Goal: Information Seeking & Learning: Learn about a topic

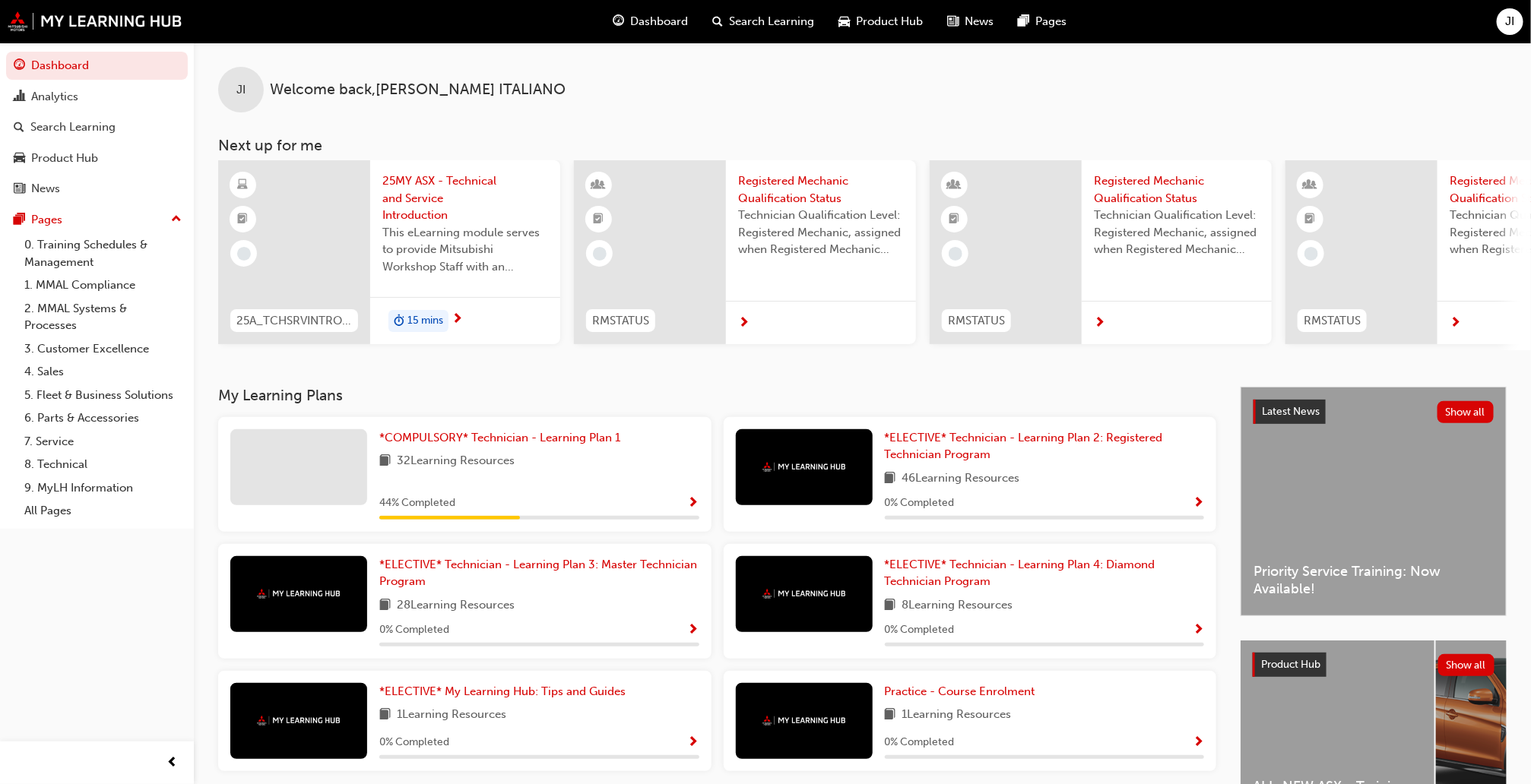
click at [583, 484] on div "*COMPULSORY* Technician - Learning Plan 1 32 Learning Resources 44 % Completed" at bounding box center [539, 474] width 320 height 90
click at [505, 436] on link "*COMPULSORY* Technician - Learning Plan 1" at bounding box center [502, 438] width 247 height 17
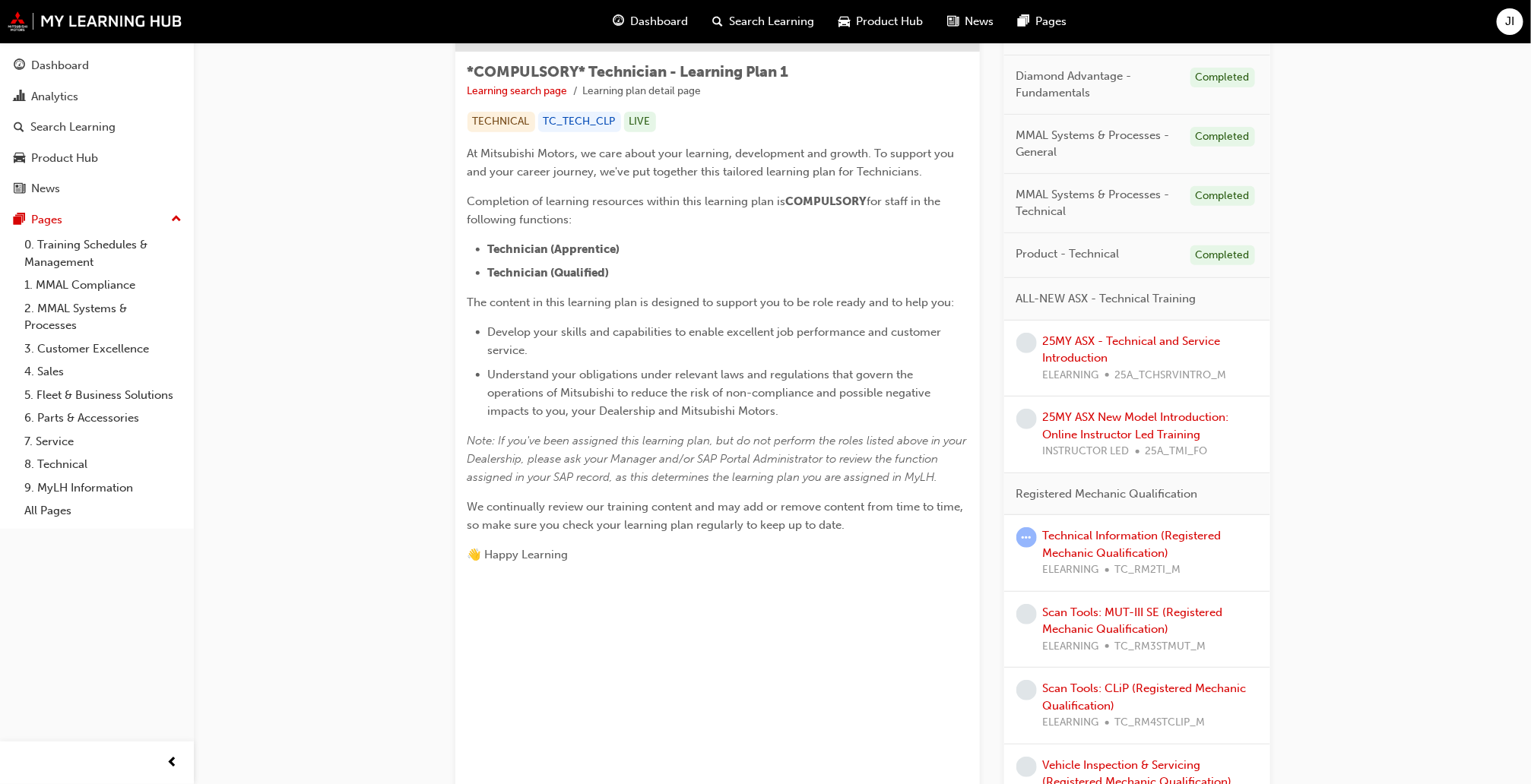
scroll to position [256, 0]
click at [1061, 358] on link "25MY ASX - Technical and Service Introduction" at bounding box center [1132, 349] width 178 height 31
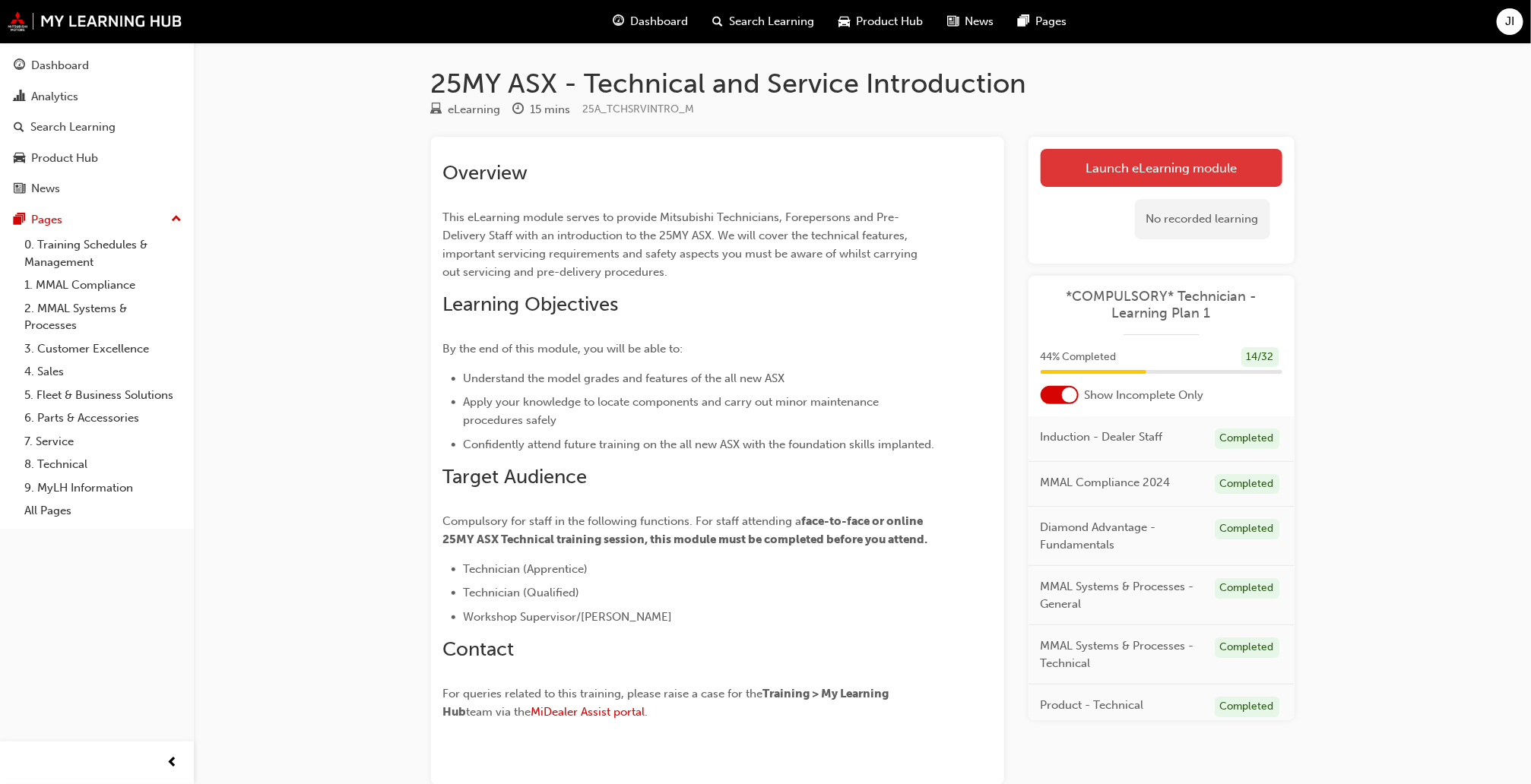
click at [1119, 177] on link "Launch eLearning module" at bounding box center [1162, 168] width 242 height 38
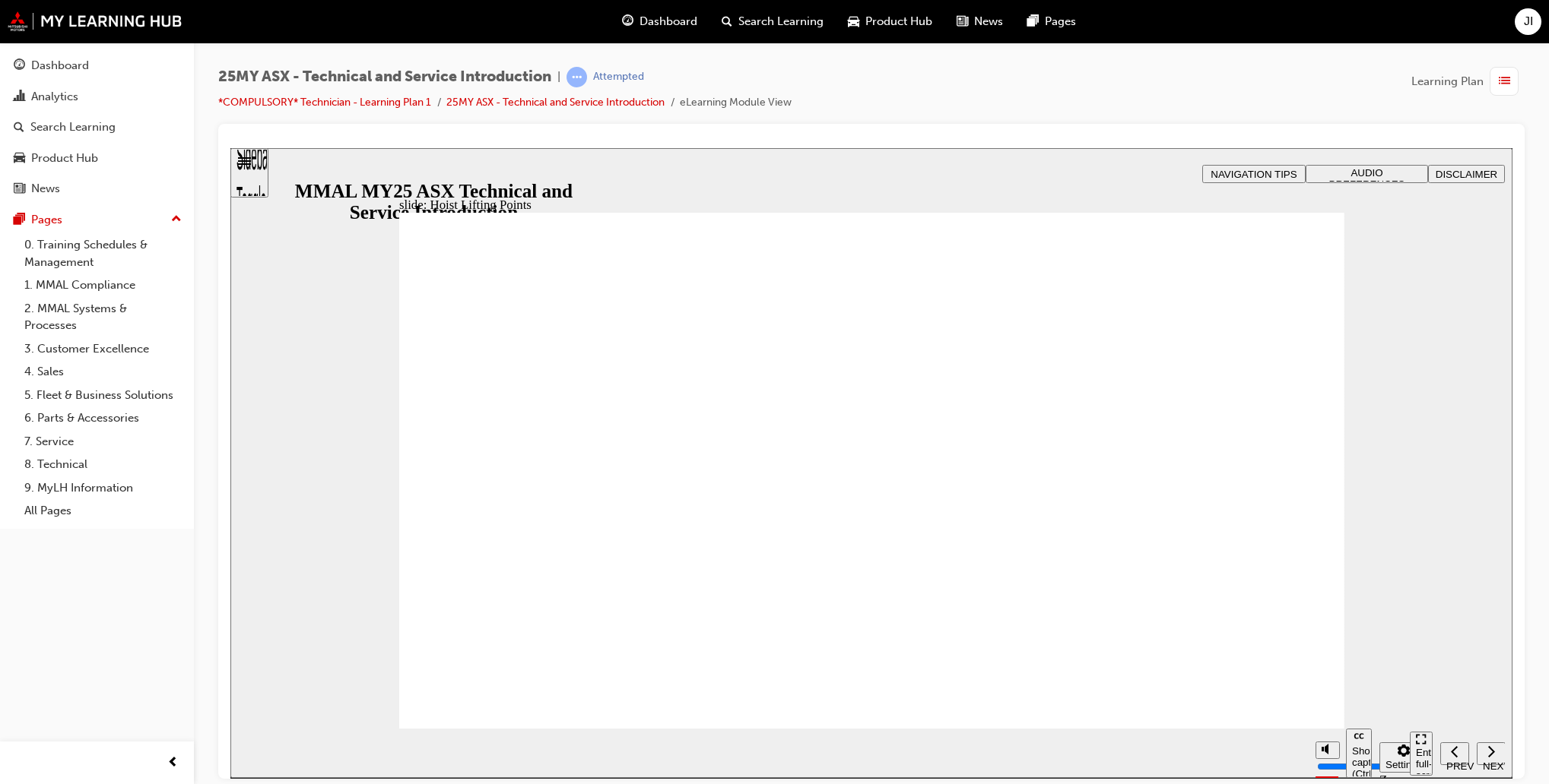
drag, startPoint x: 1193, startPoint y: 567, endPoint x: 1229, endPoint y: 556, distance: 37.6
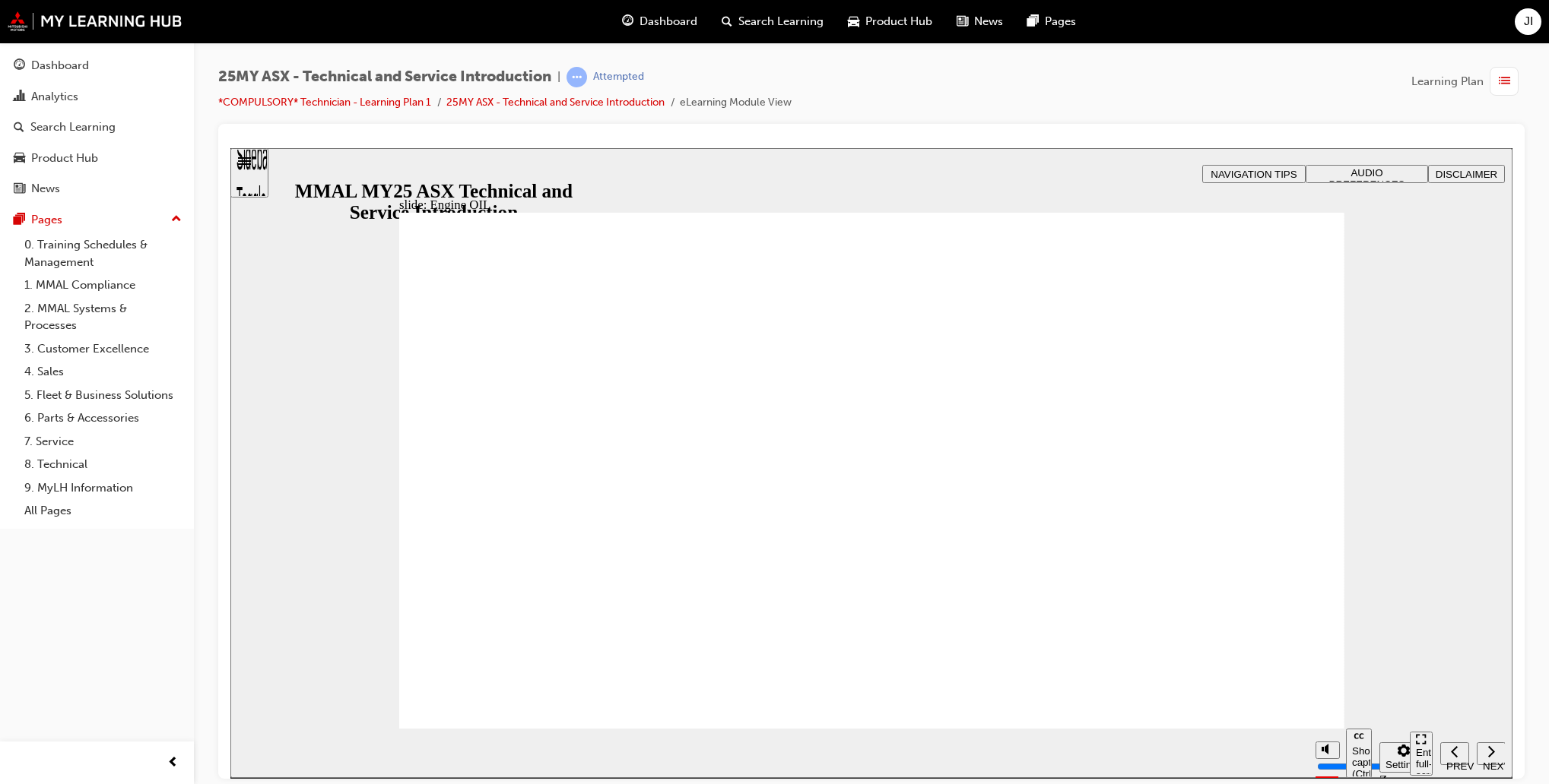
drag, startPoint x: 772, startPoint y: 501, endPoint x: 751, endPoint y: 522, distance: 29.7
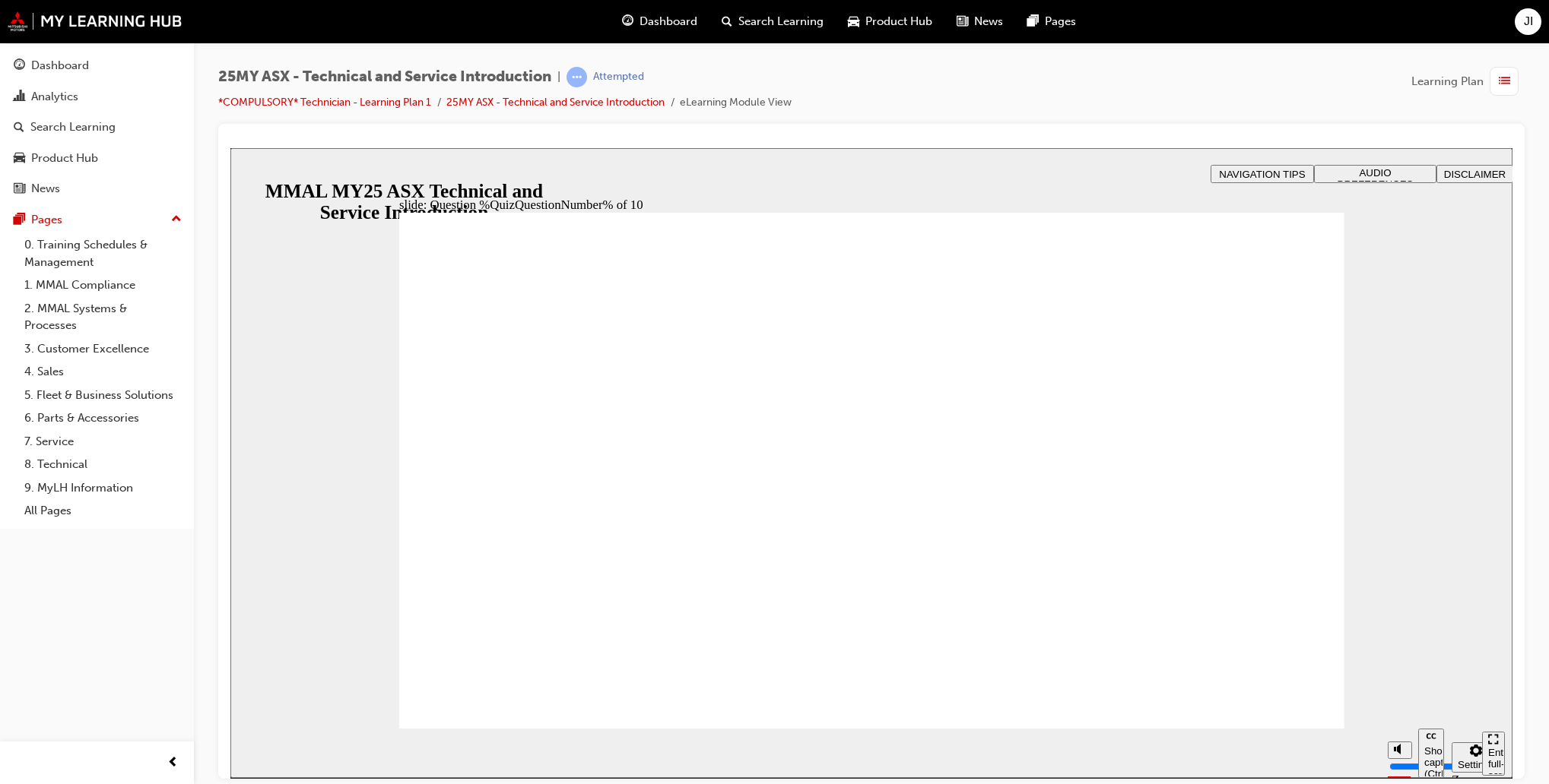
radio input "true"
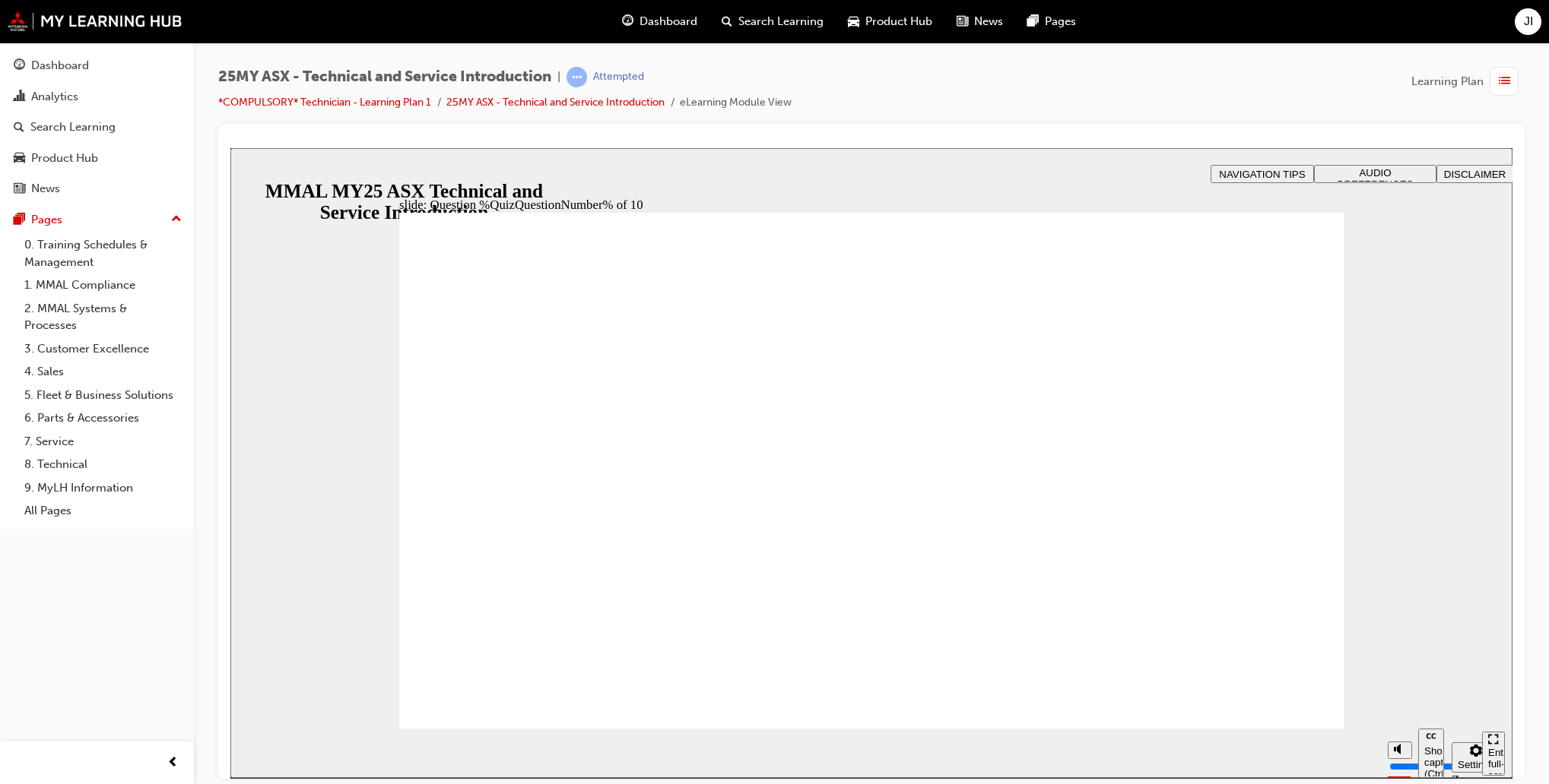
radio input "true"
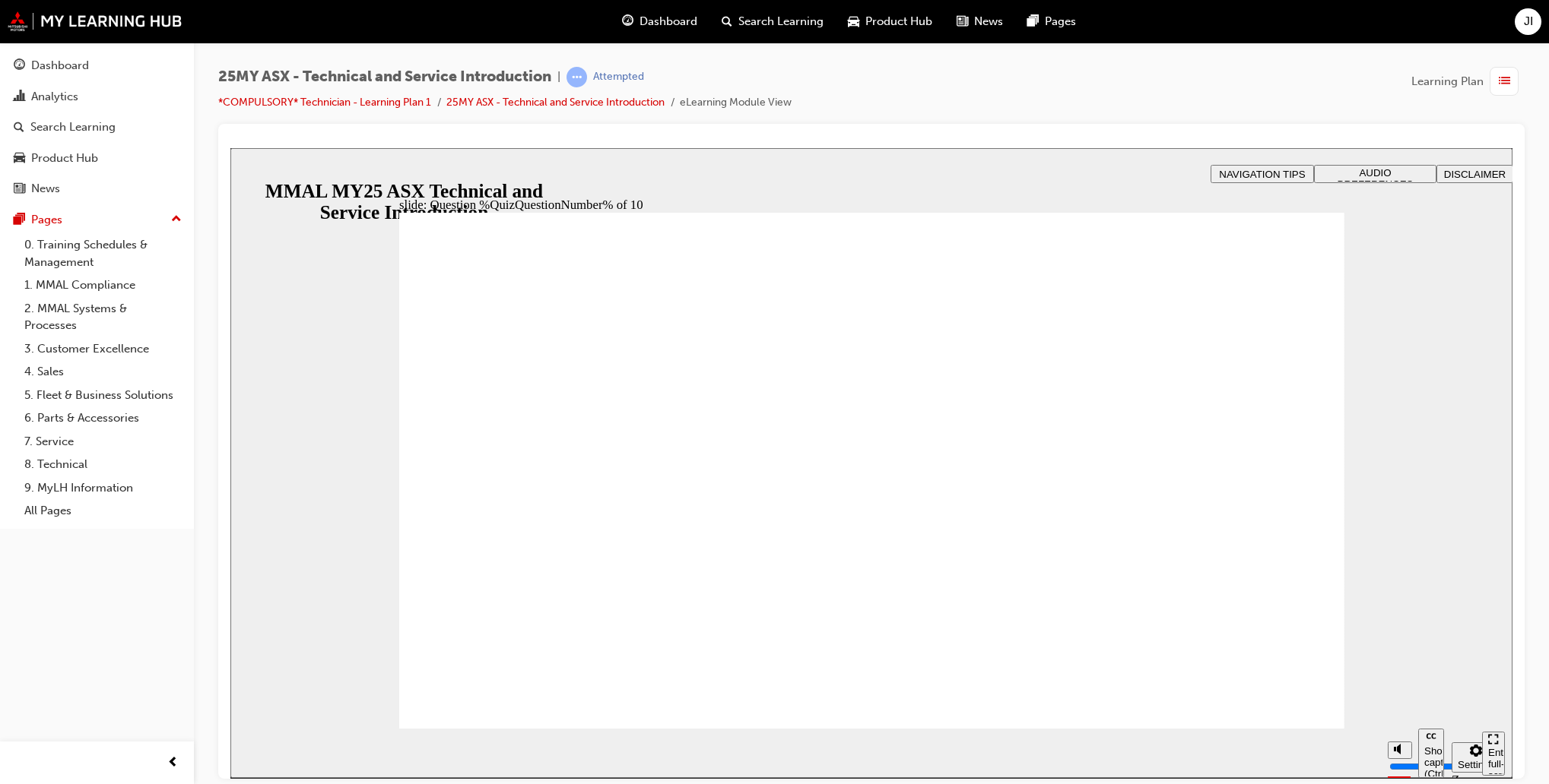
radio input "true"
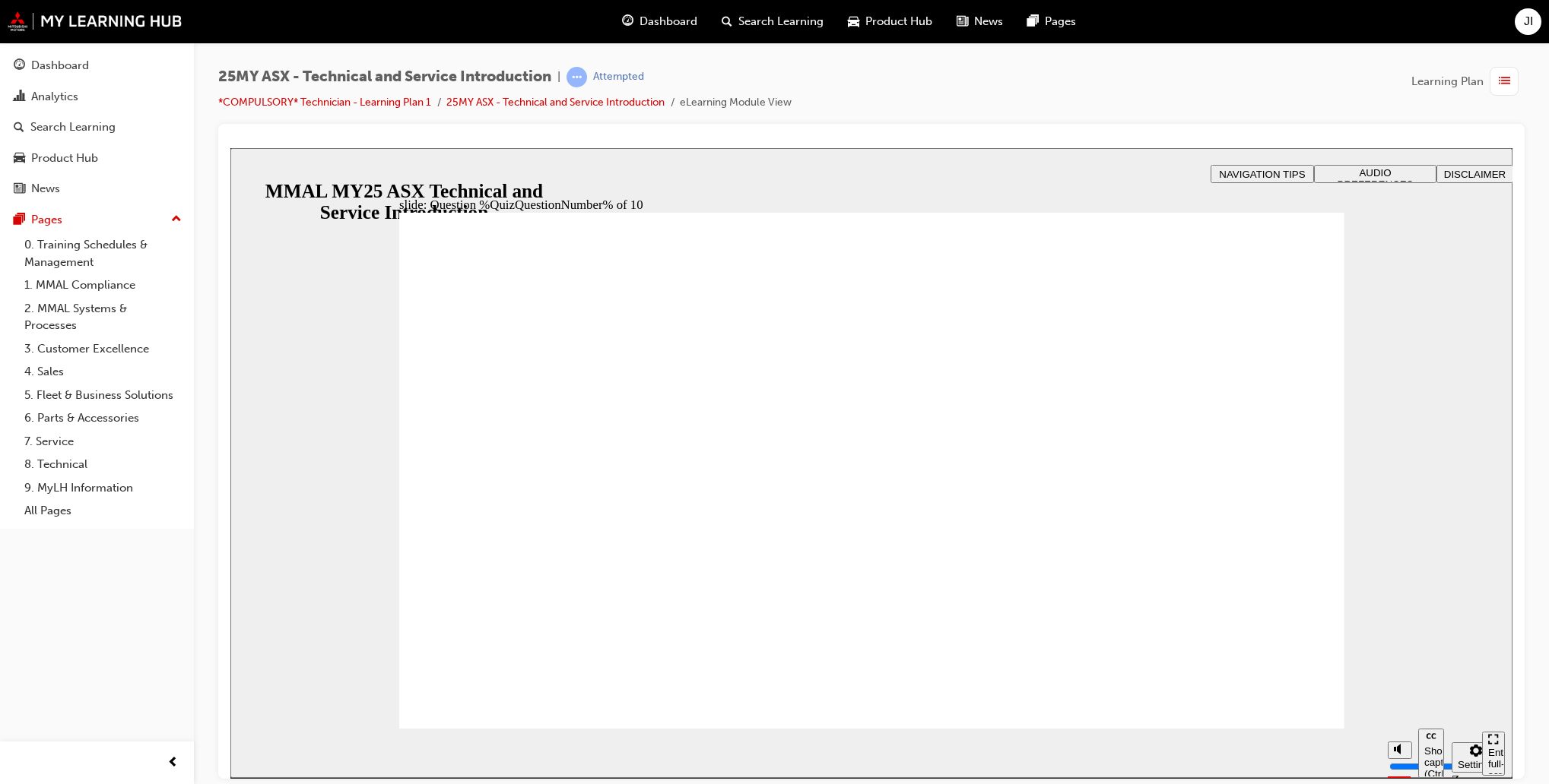
radio input "true"
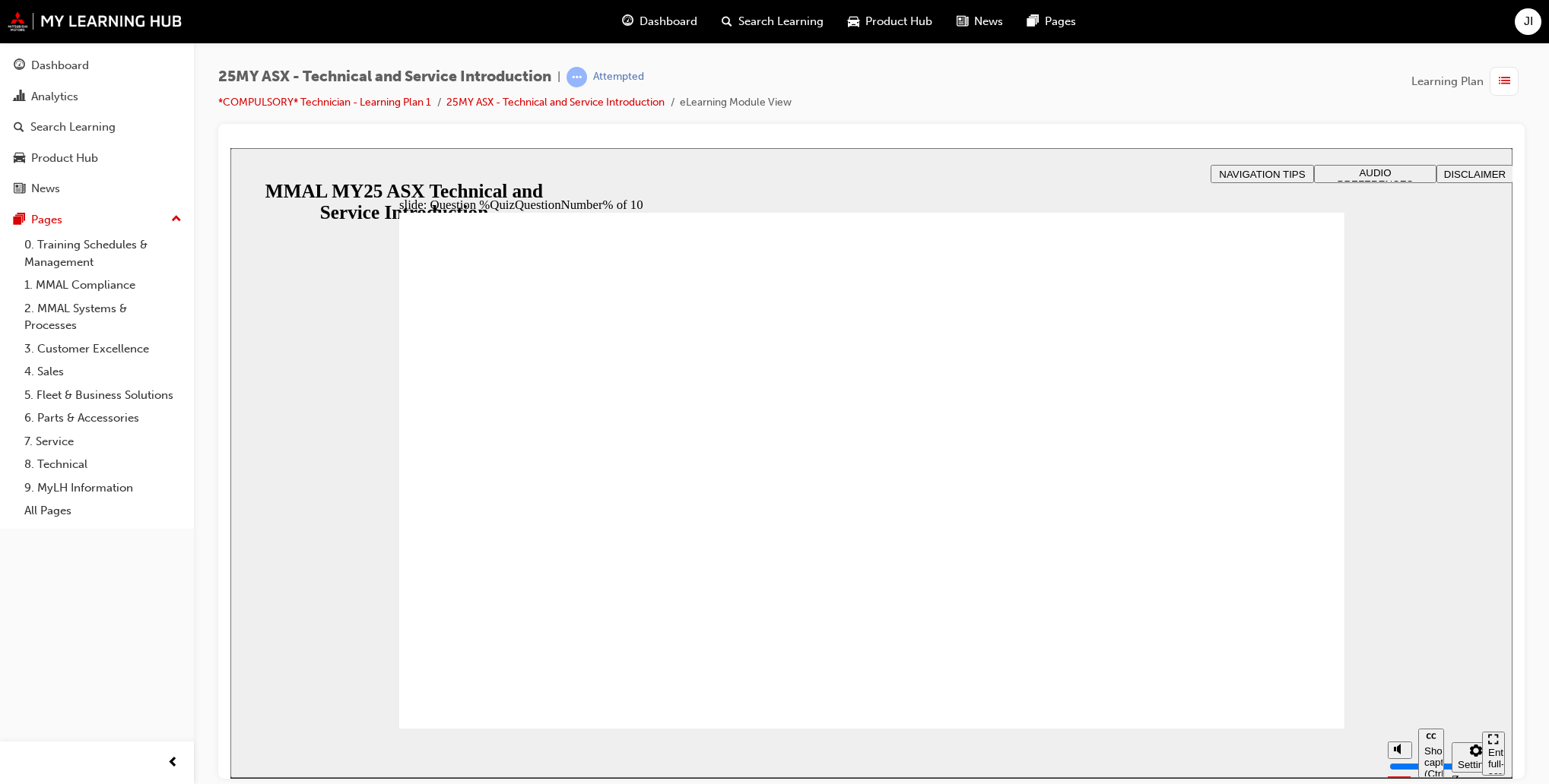
radio input "true"
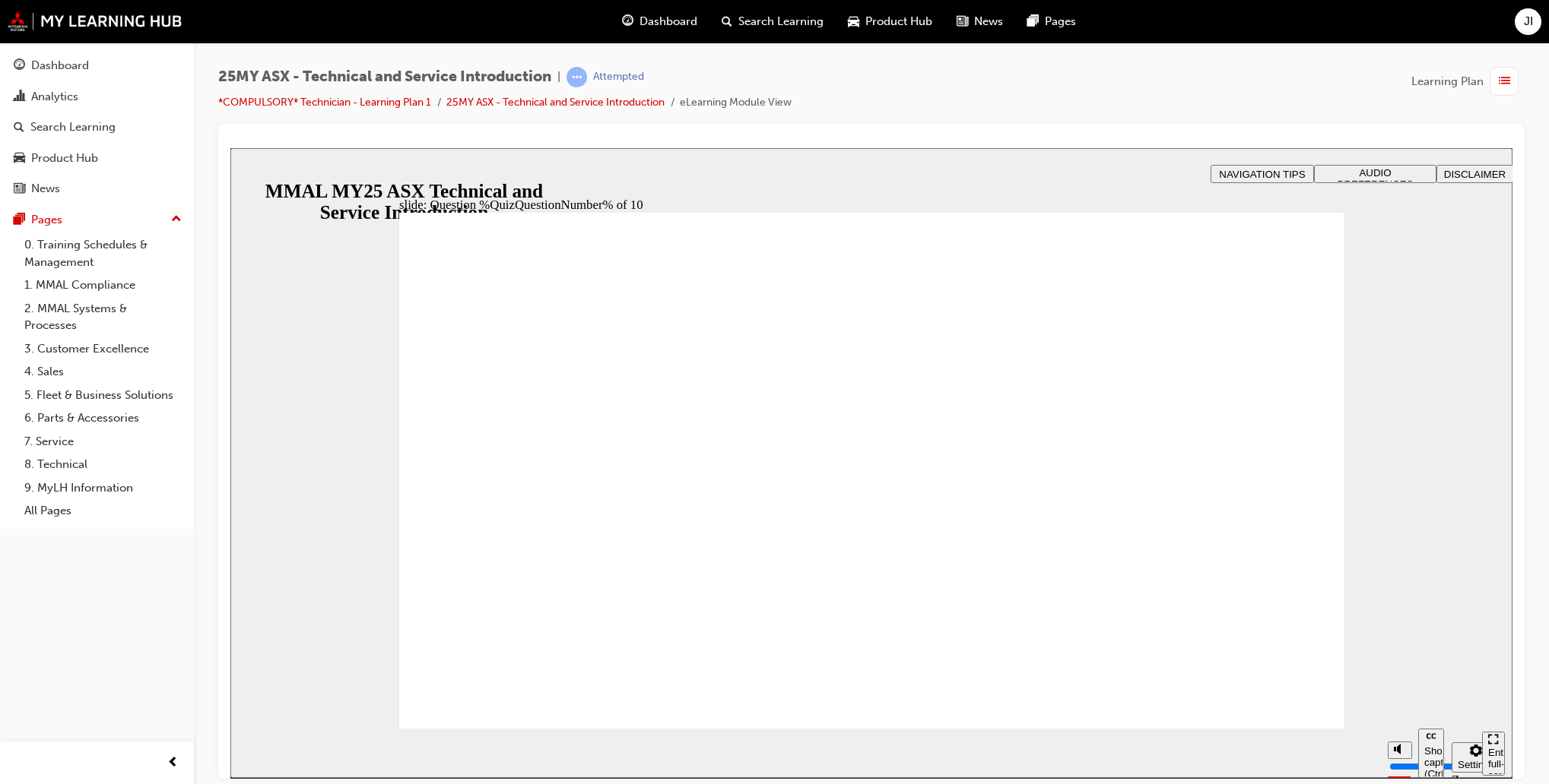
radio input "true"
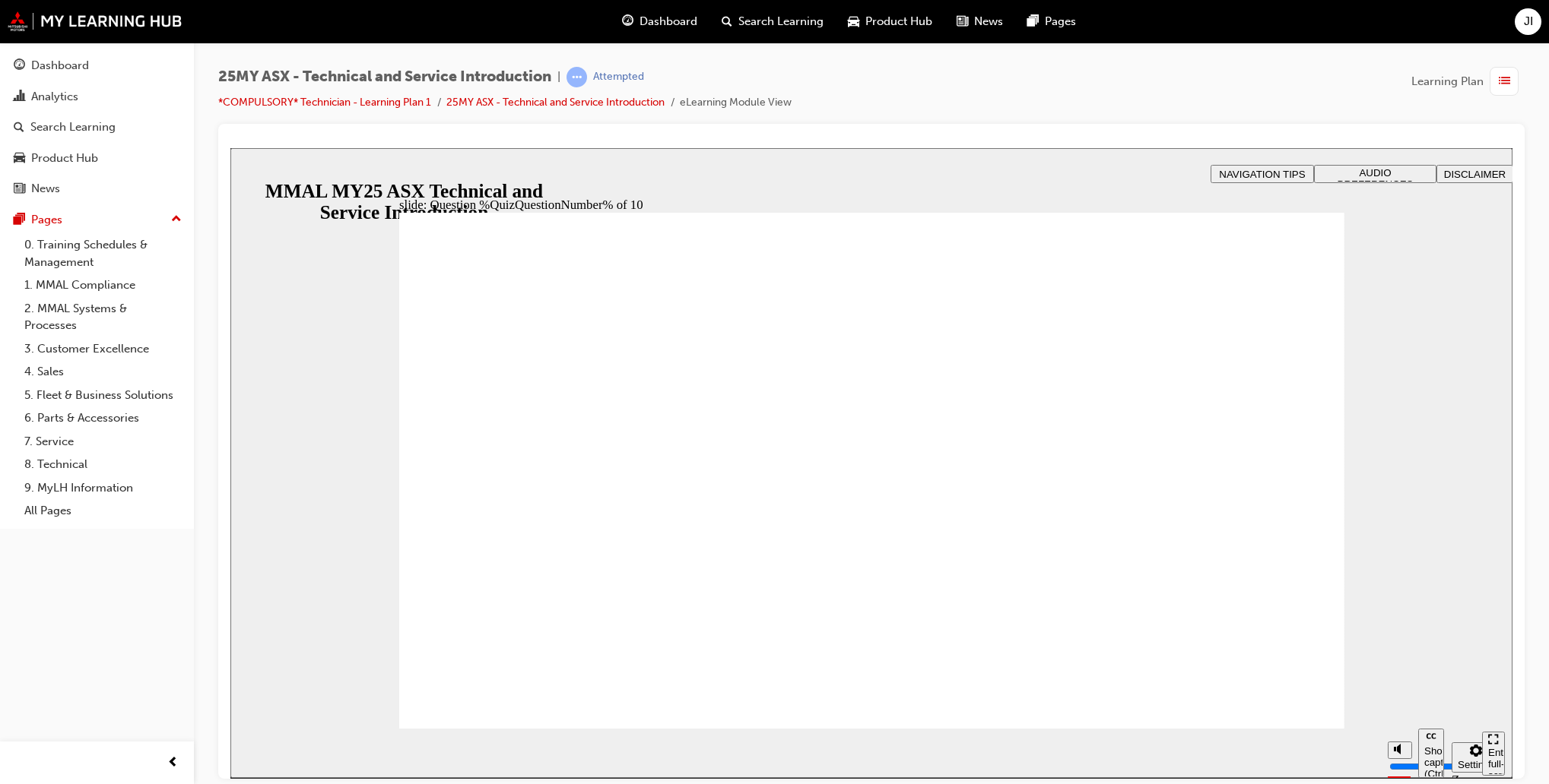
radio input "true"
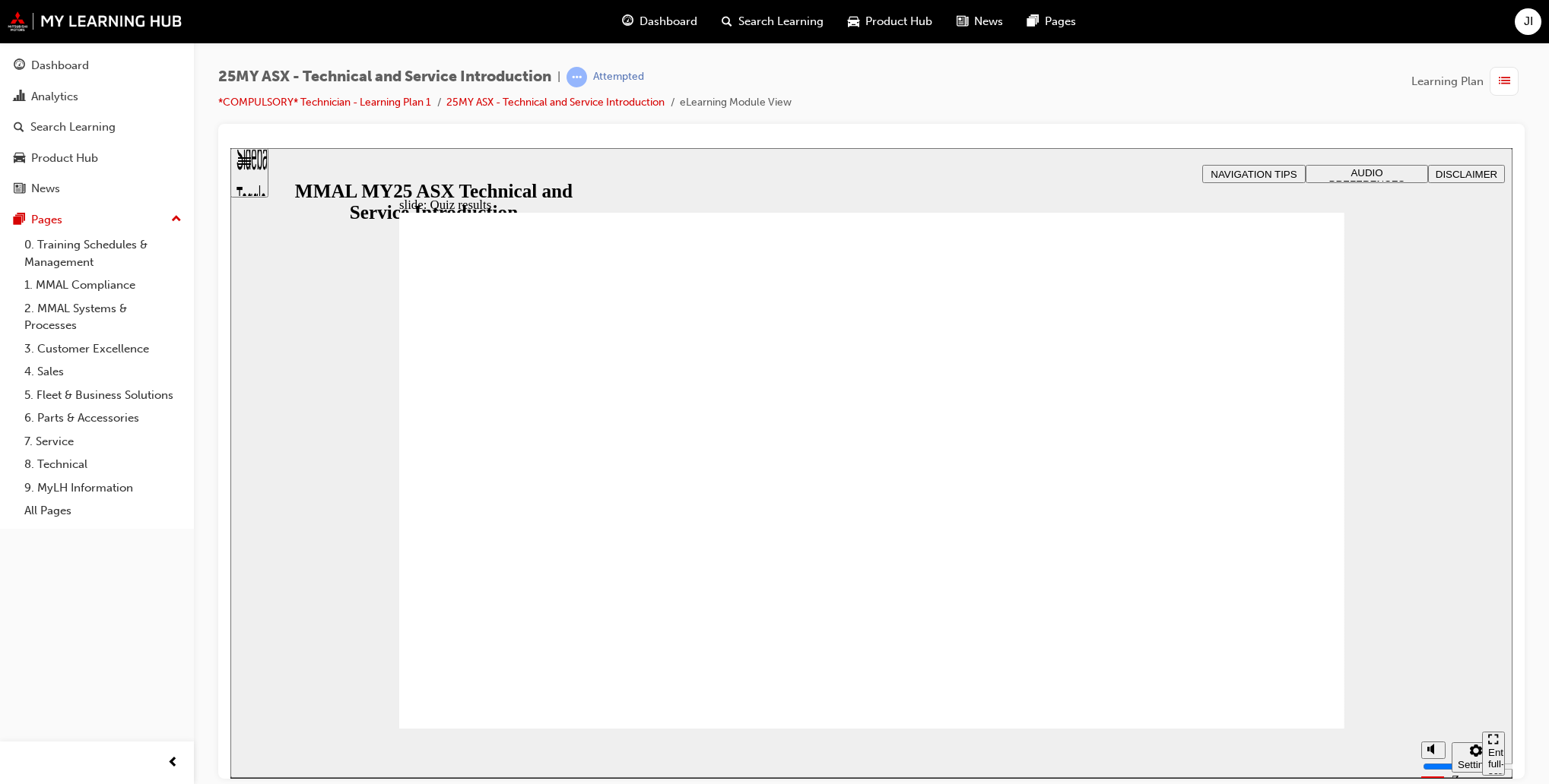
radio input "true"
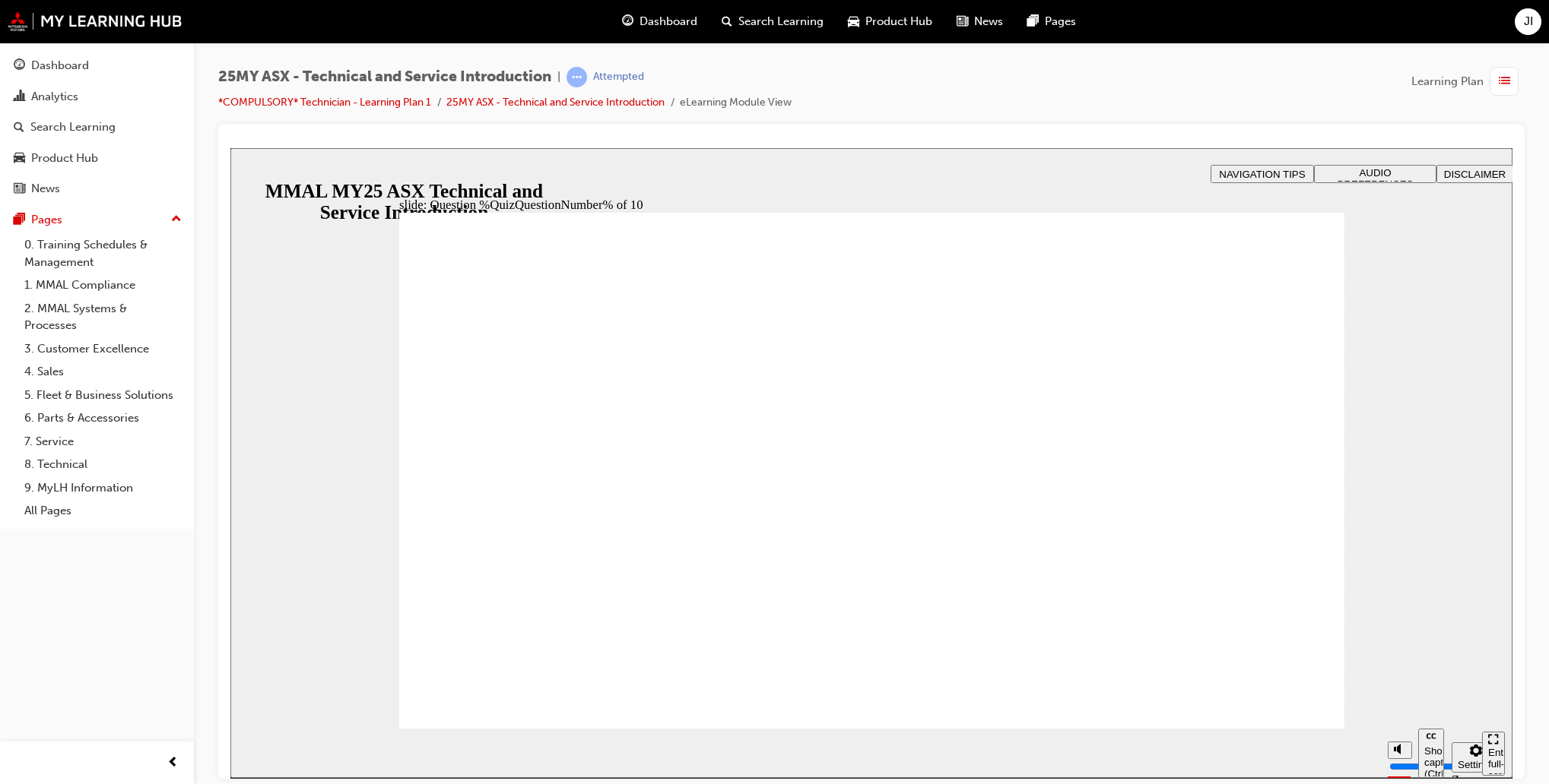
radio input "true"
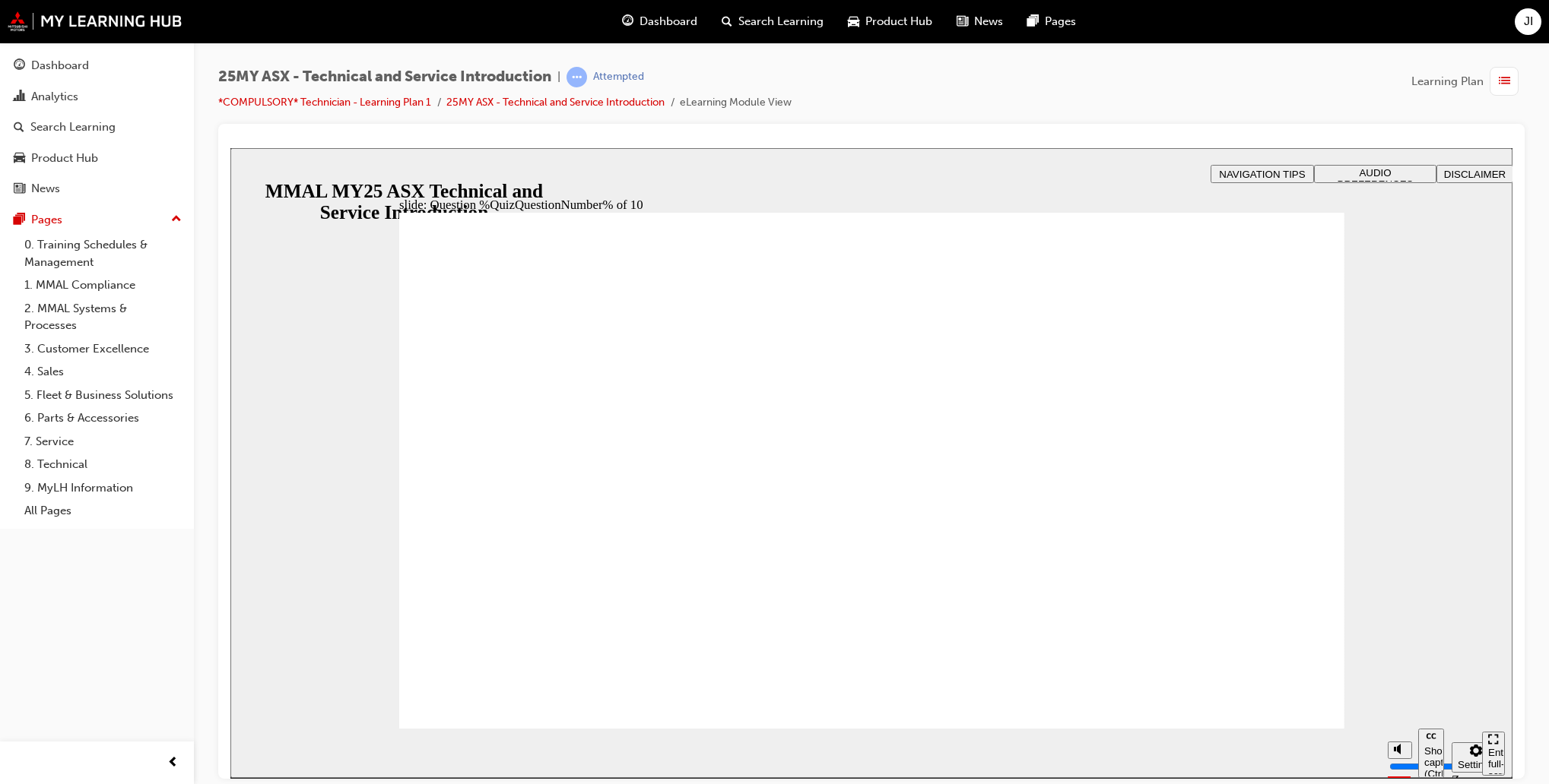
radio input "true"
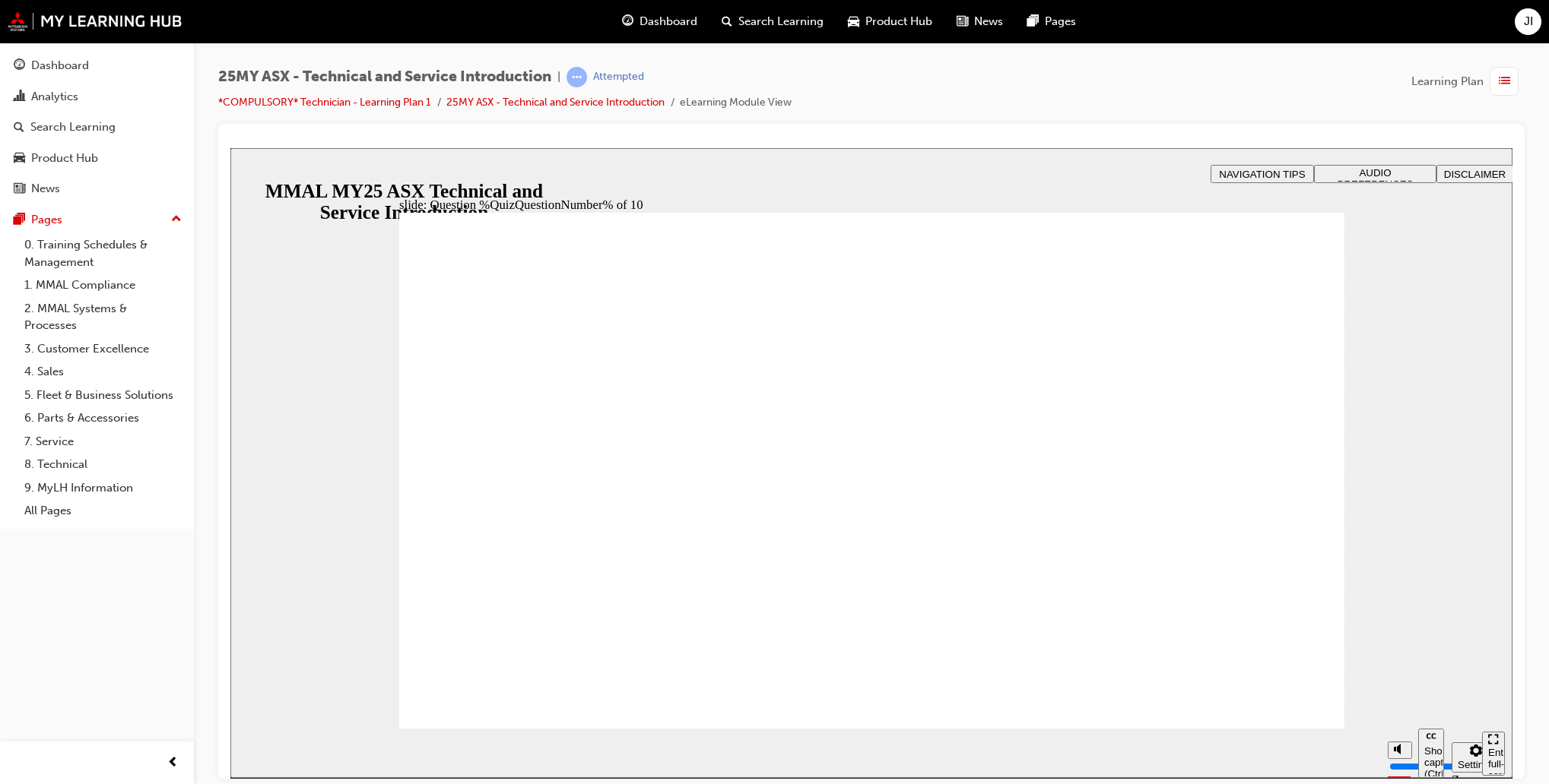
radio input "true"
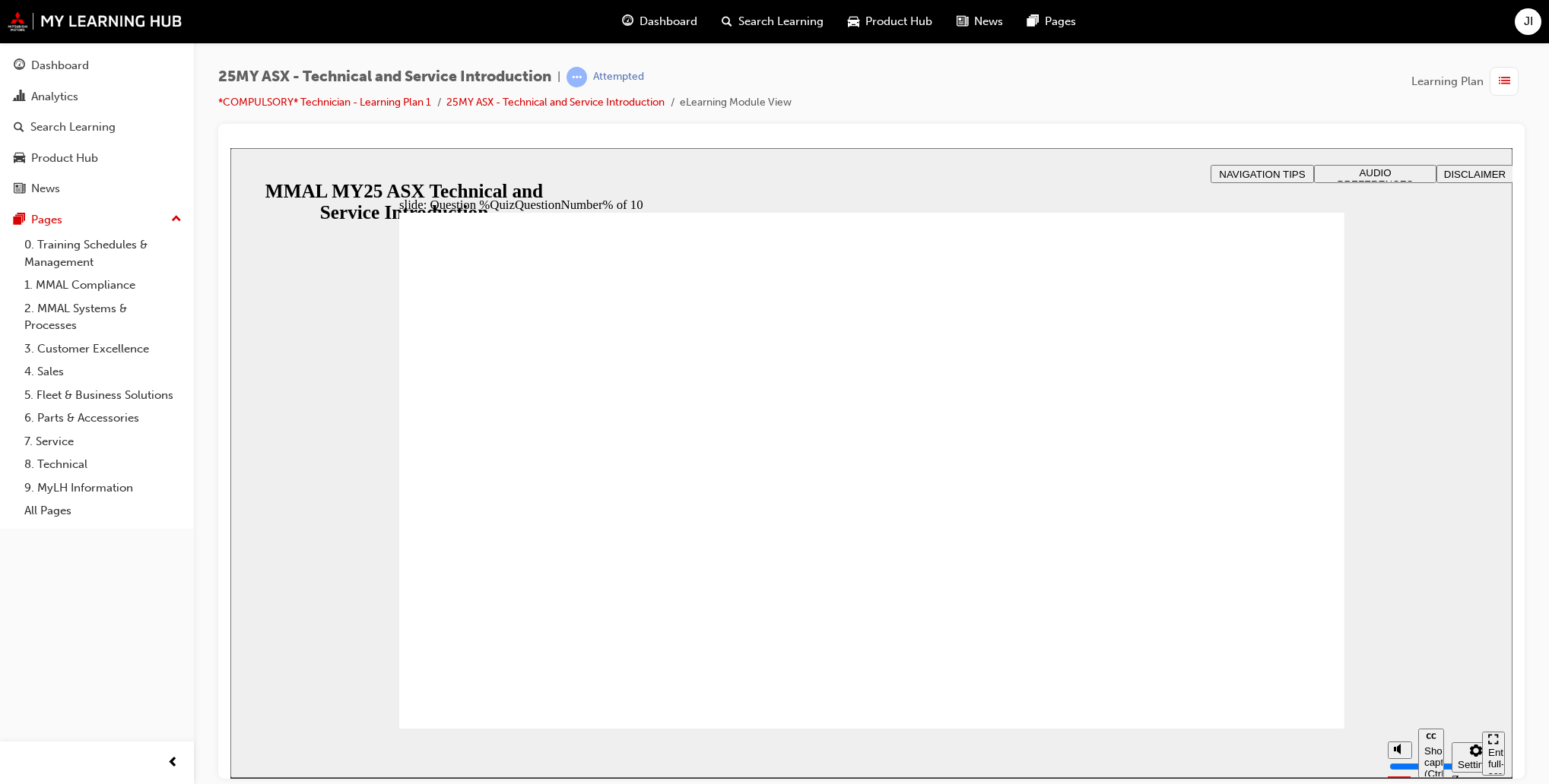
radio input "true"
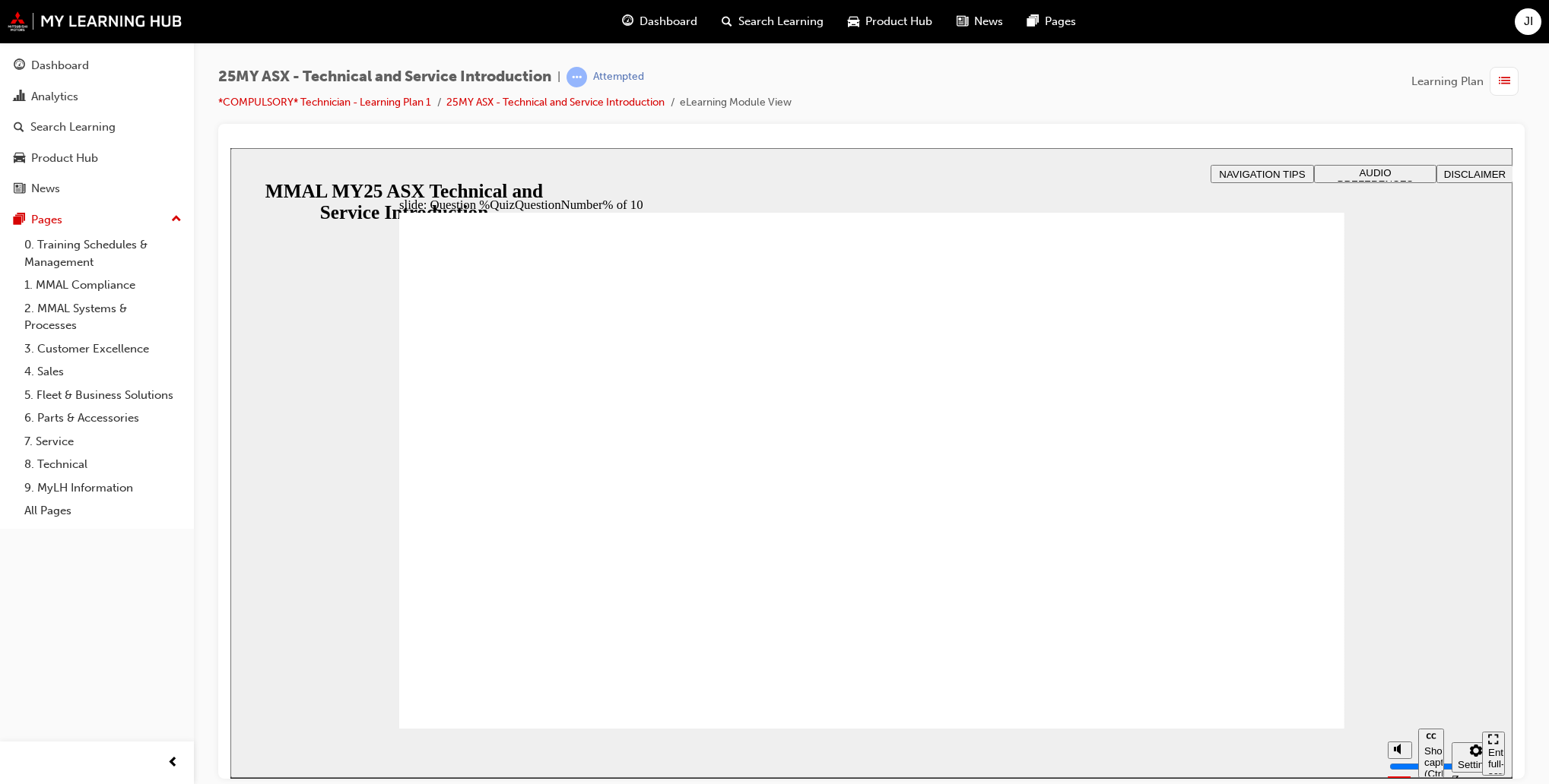
radio input "true"
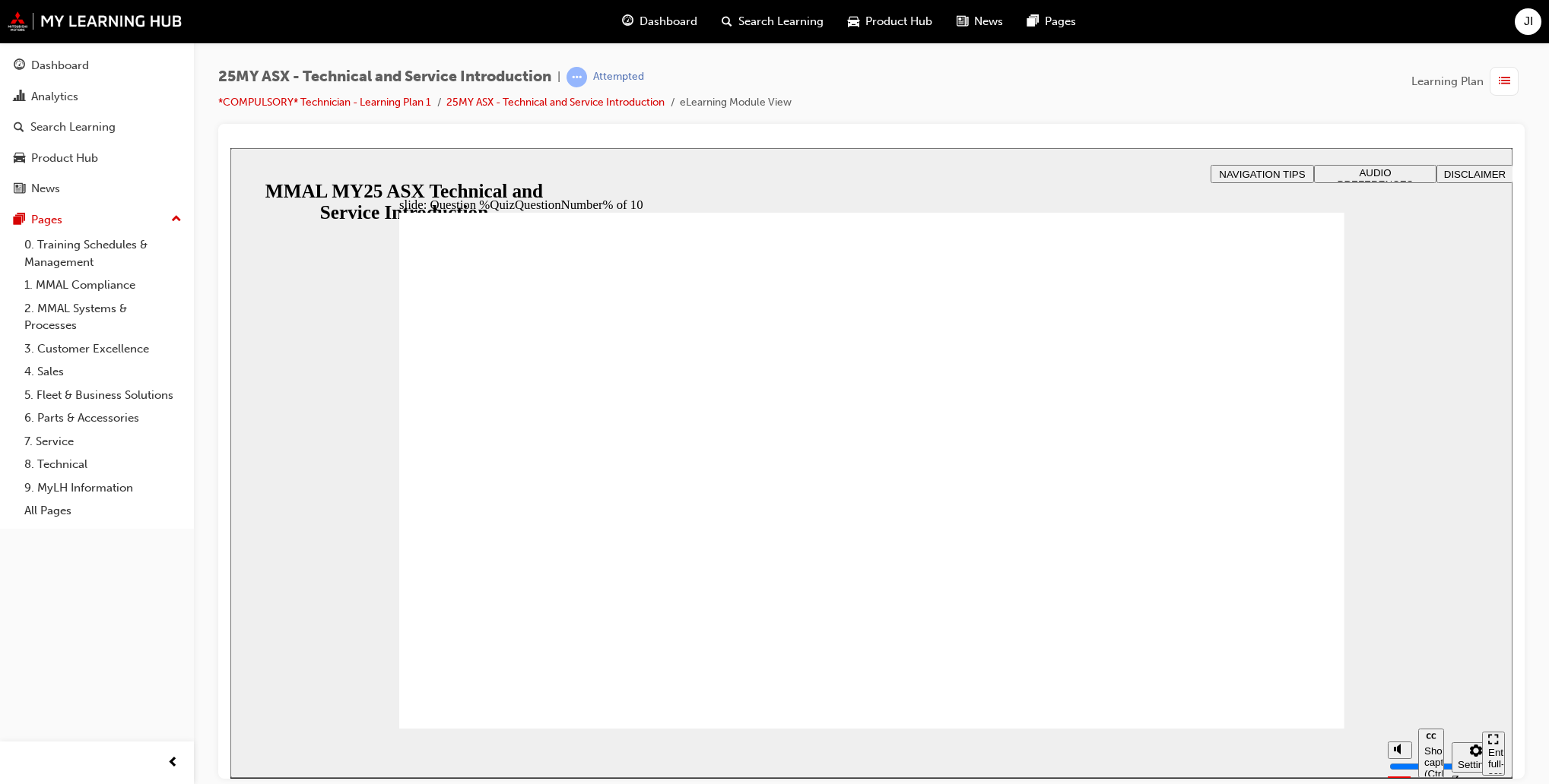
drag, startPoint x: 862, startPoint y: 642, endPoint x: 864, endPoint y: 633, distance: 9.2
radio input "true"
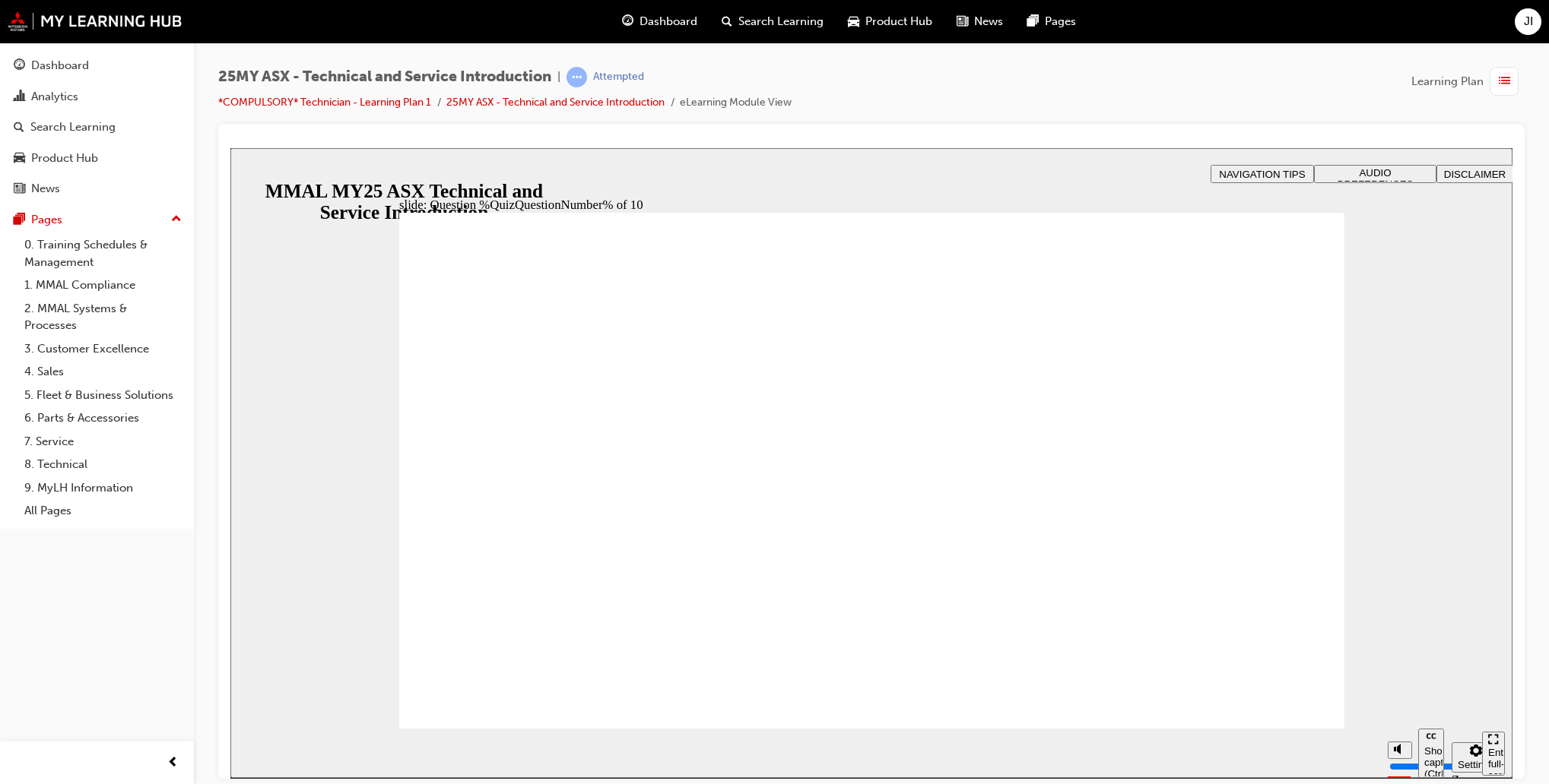
radio input "false"
radio input "true"
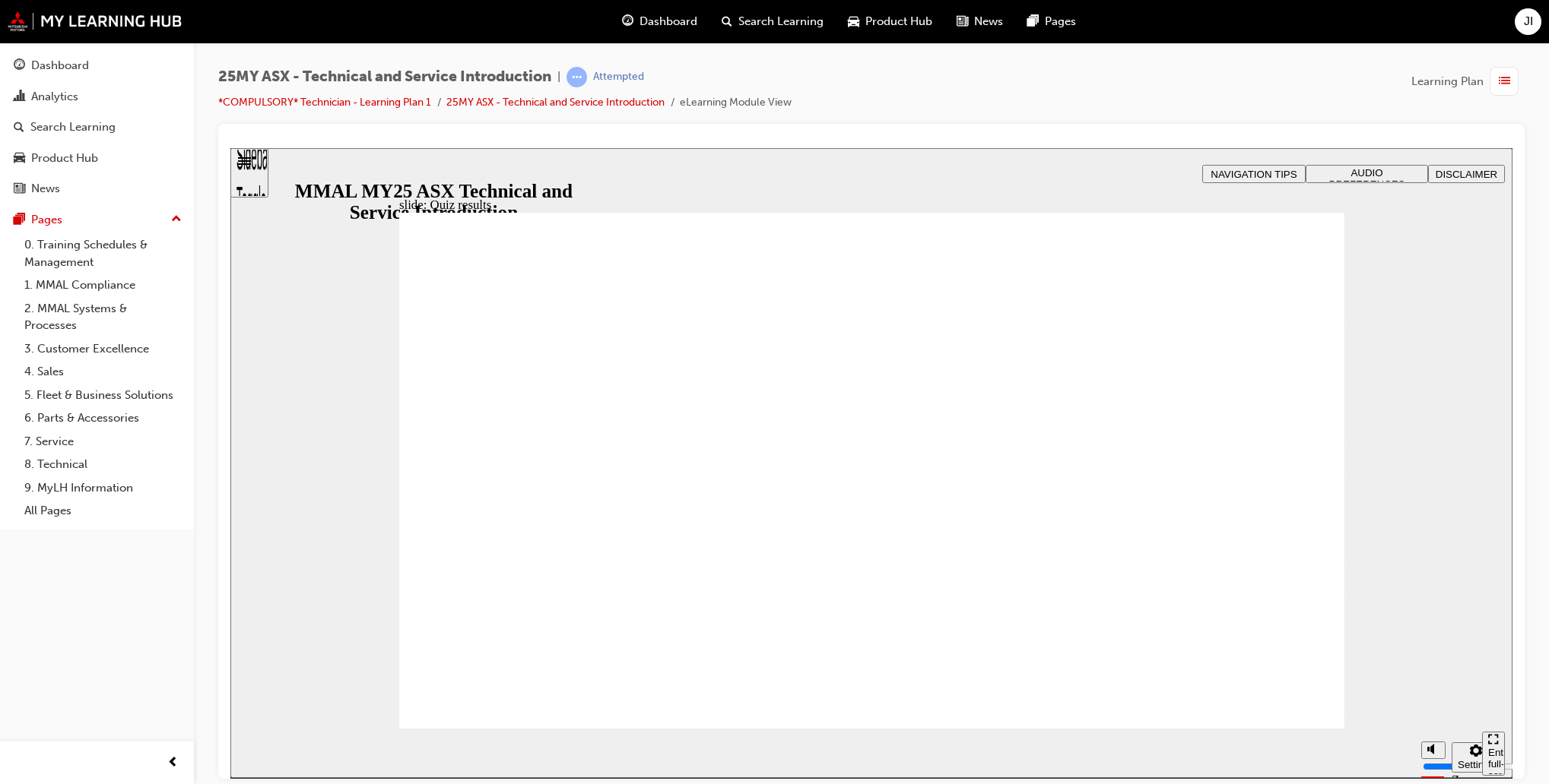
click at [1251, 732] on section "Pause (Ctrl+Alt+P) Replay (Ctrl+Alt+R) Show captions (Ctrl+Alt+C) Playback spee…" at bounding box center [871, 753] width 1282 height 49
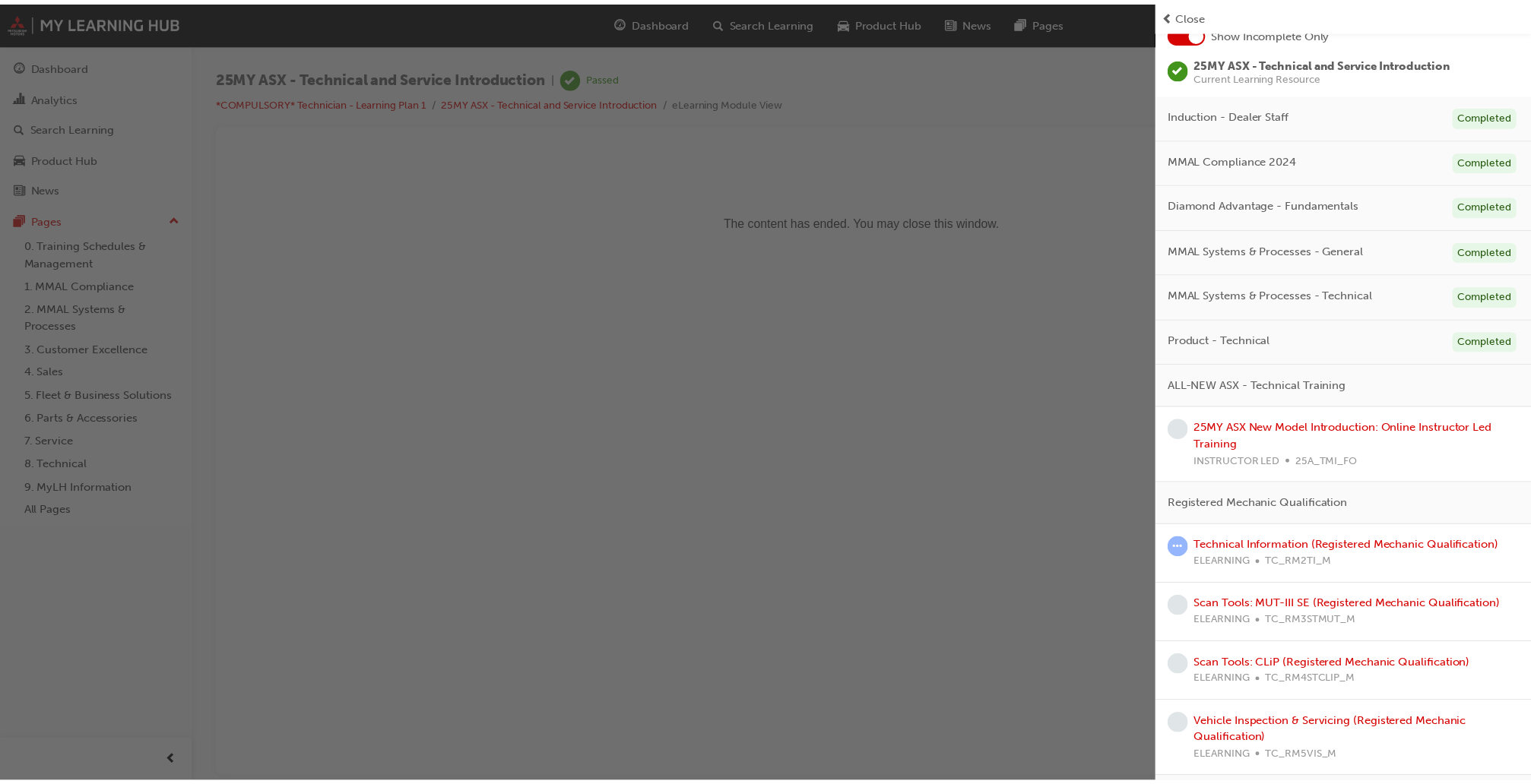
scroll to position [108, 0]
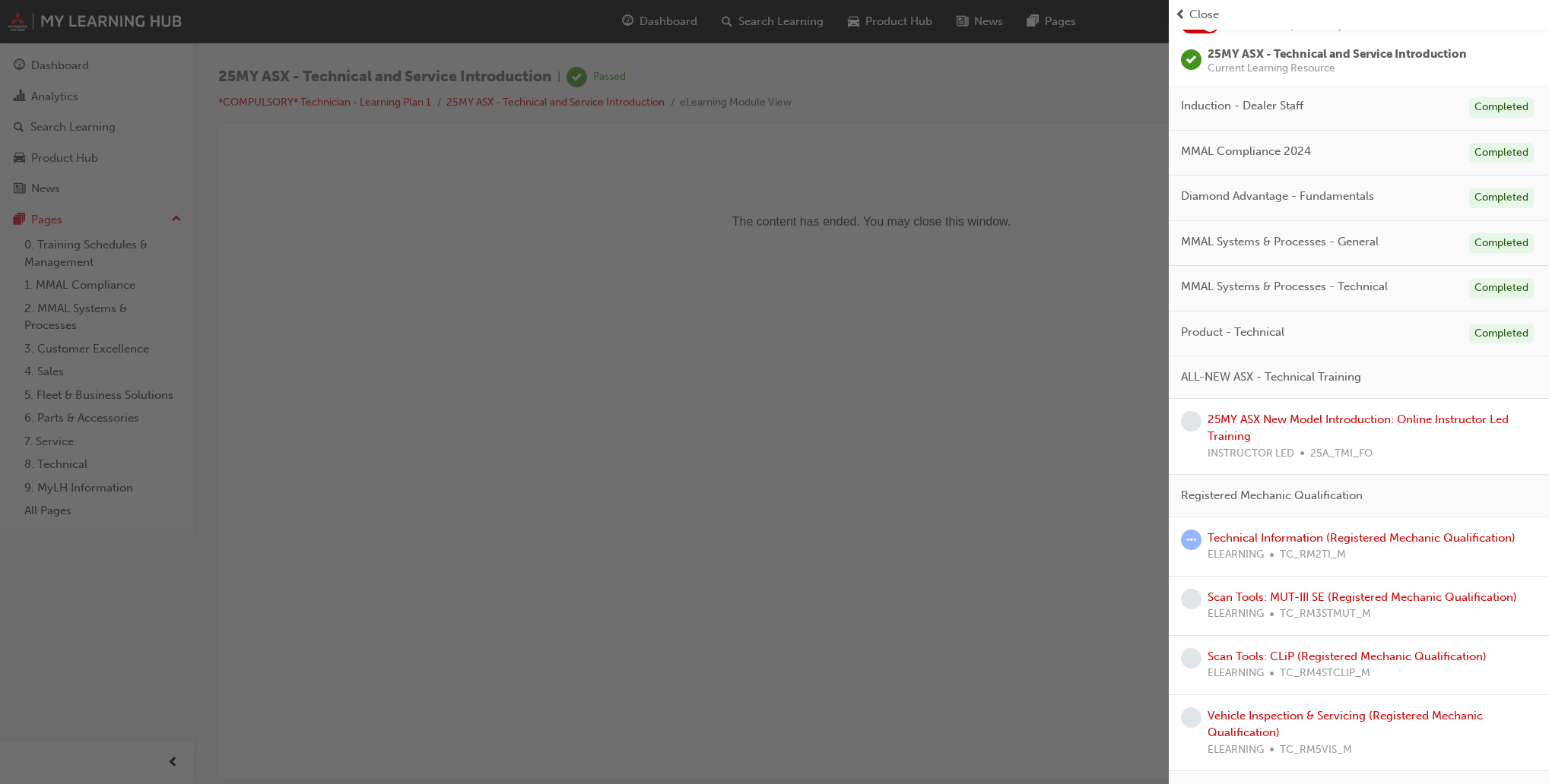
drag, startPoint x: 1419, startPoint y: 628, endPoint x: 1054, endPoint y: 647, distance: 365.5
click at [1054, 647] on div "button" at bounding box center [584, 392] width 1168 height 784
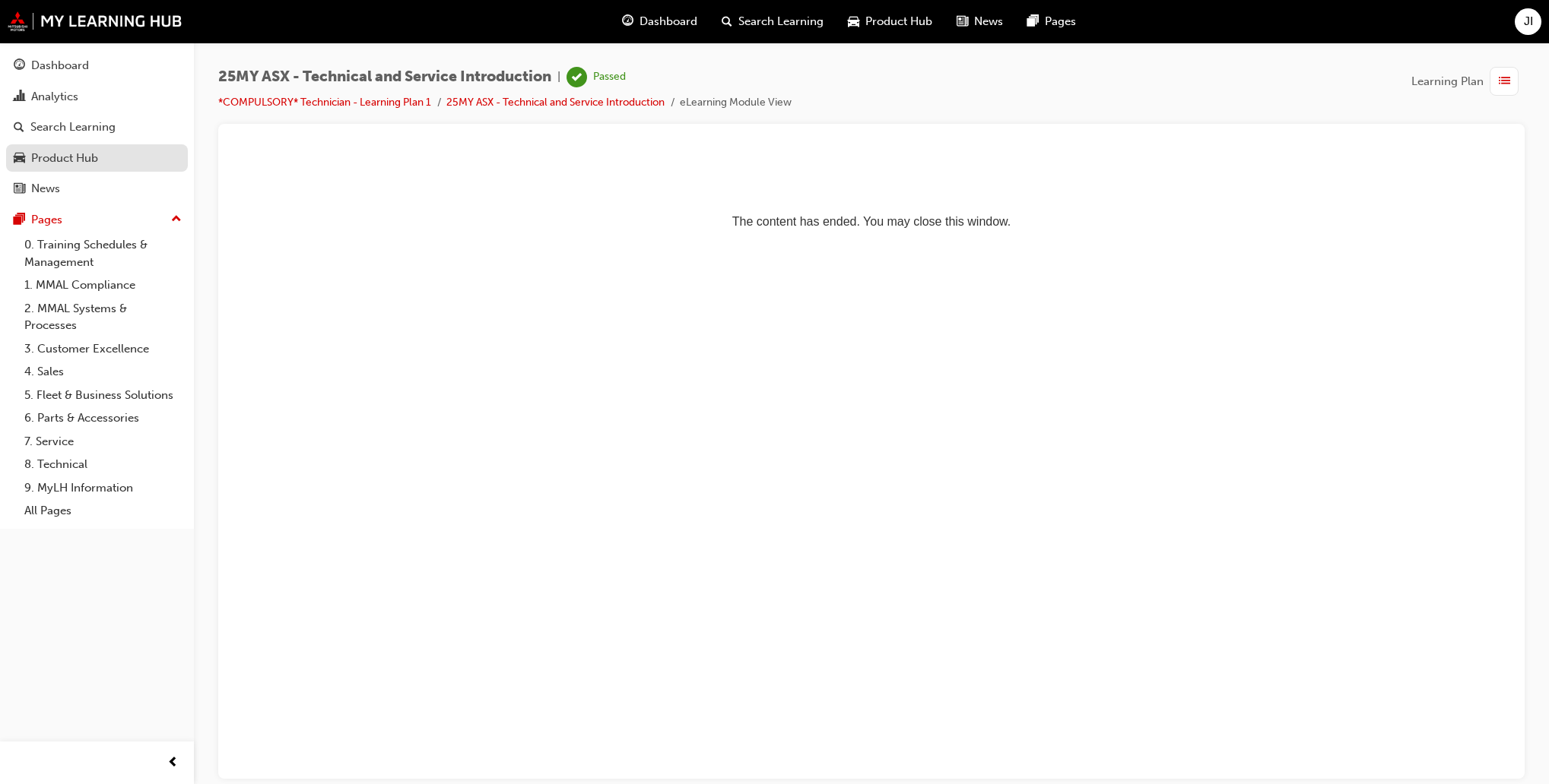
click at [71, 157] on div "Product Hub" at bounding box center [64, 159] width 67 height 17
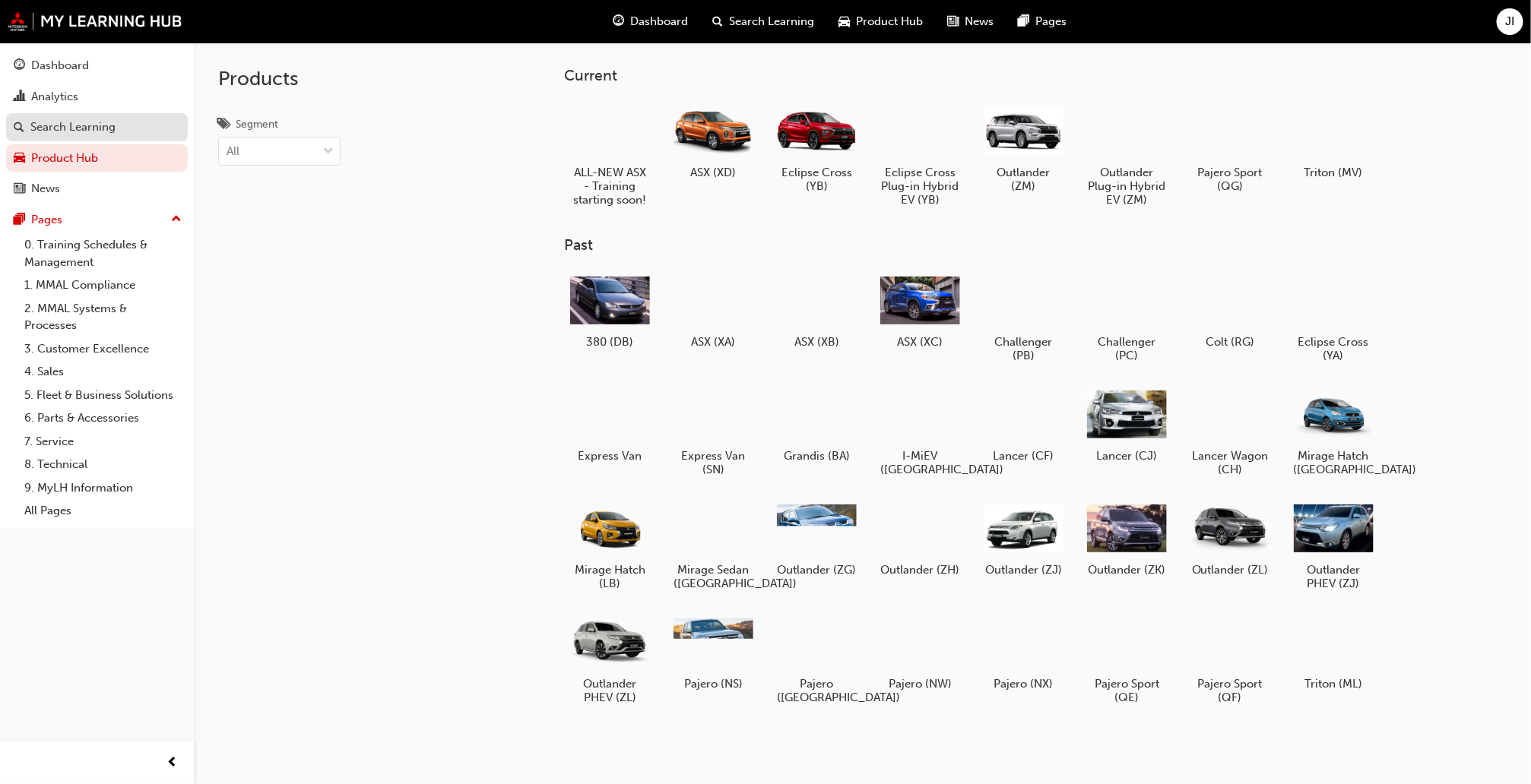
click at [94, 122] on div "Search Learning" at bounding box center [73, 127] width 85 height 17
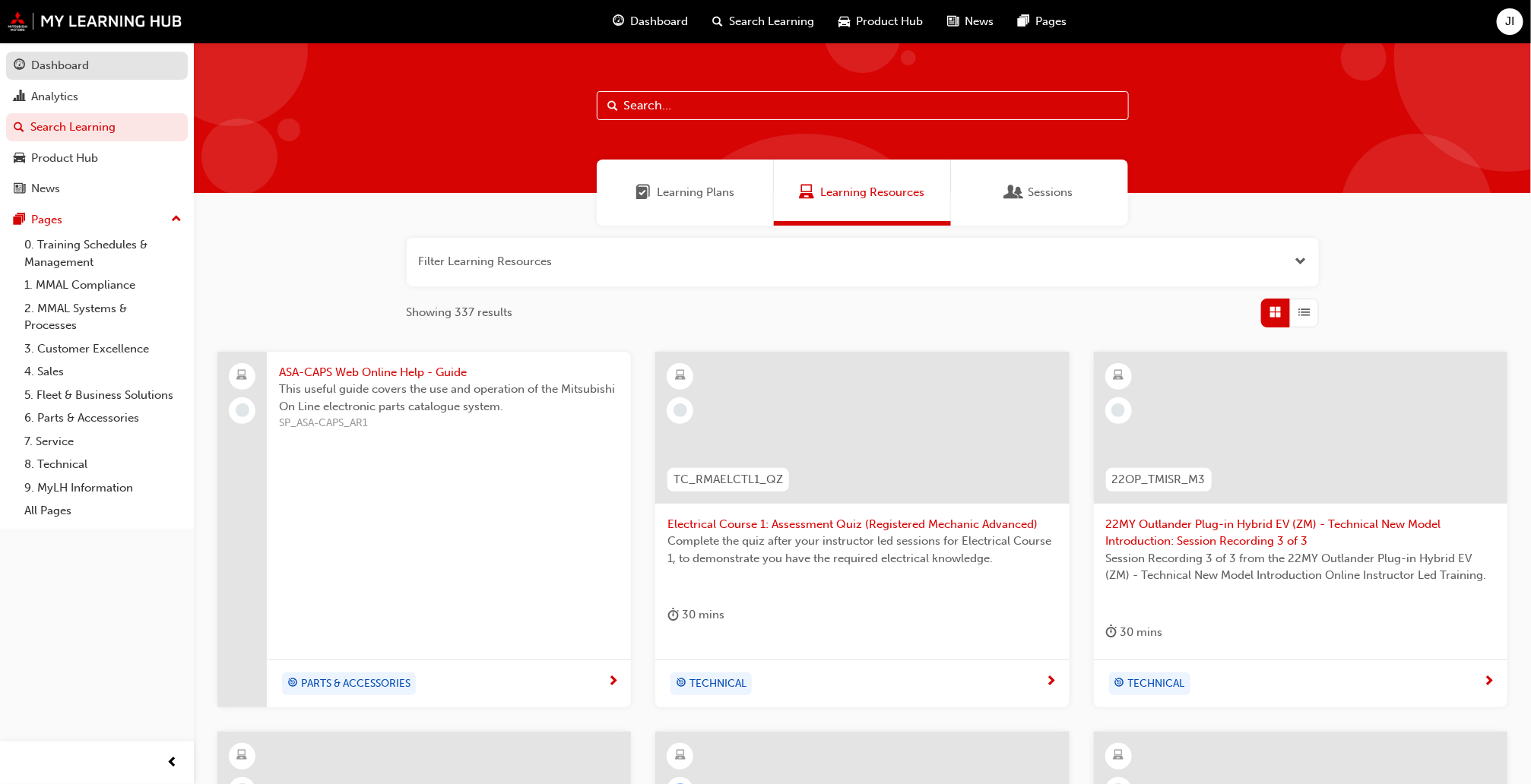
click at [83, 58] on div "Dashboard" at bounding box center [60, 66] width 58 height 17
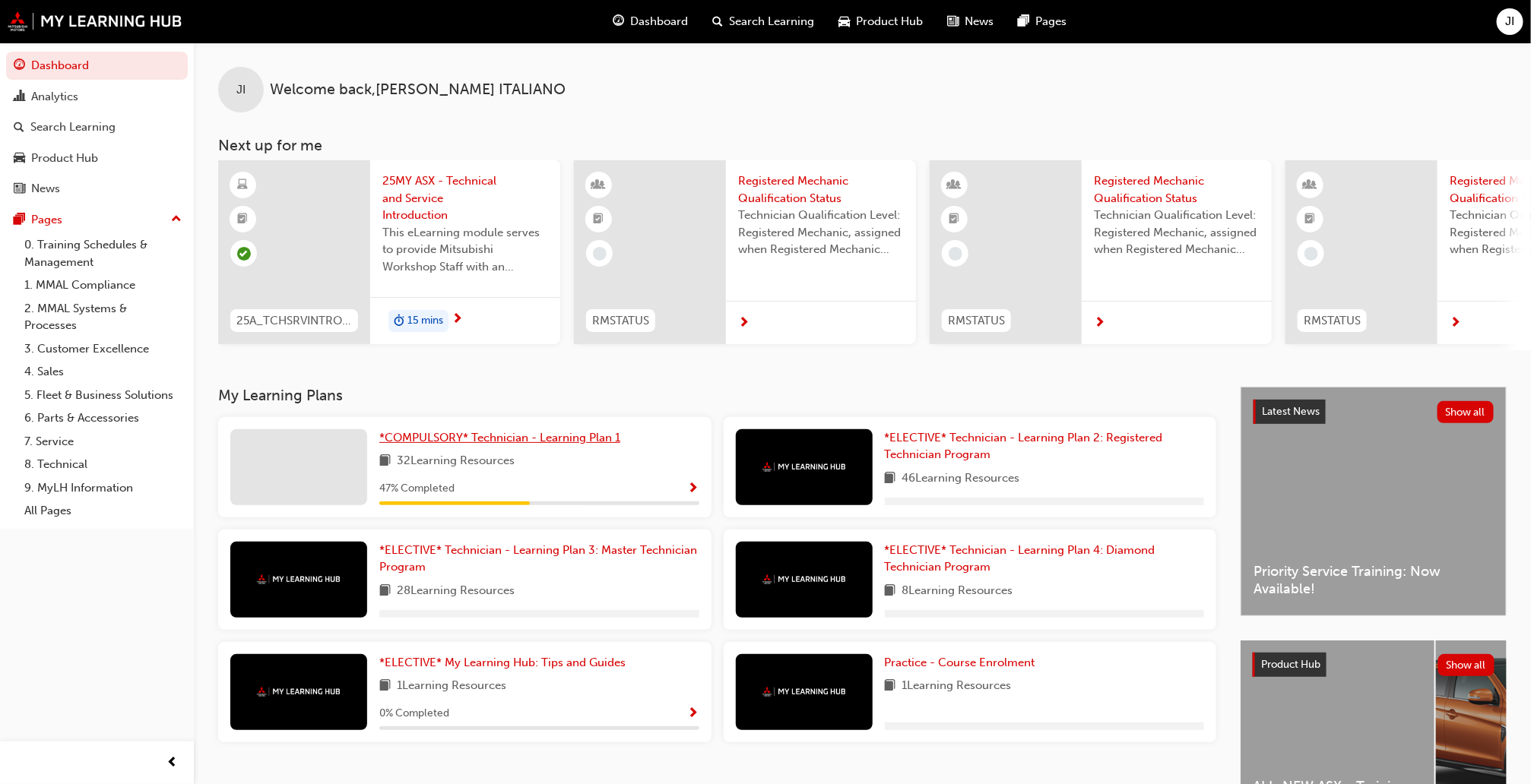
click at [463, 445] on span "*COMPULSORY* Technician - Learning Plan 1" at bounding box center [499, 437] width 241 height 13
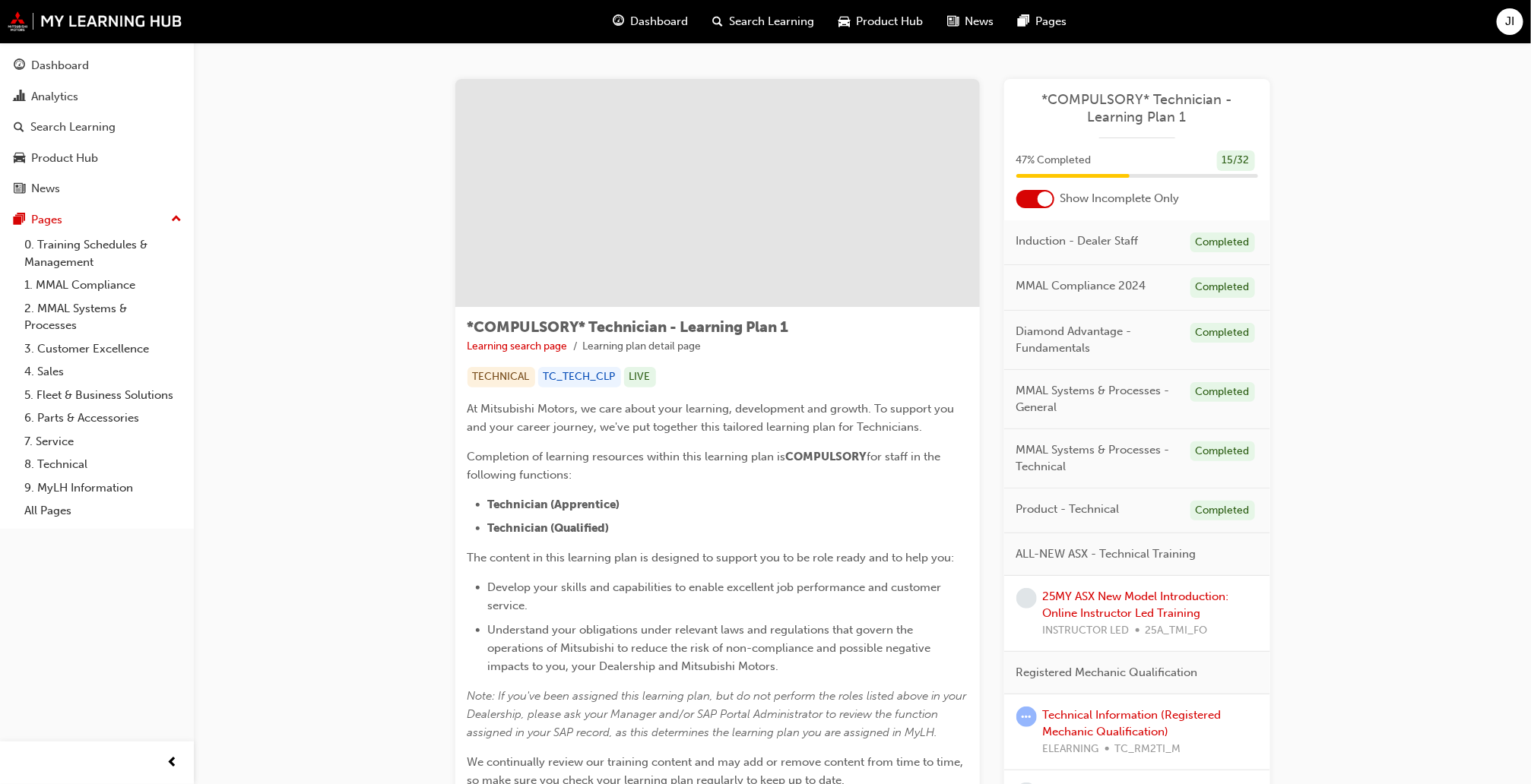
scroll to position [119, 0]
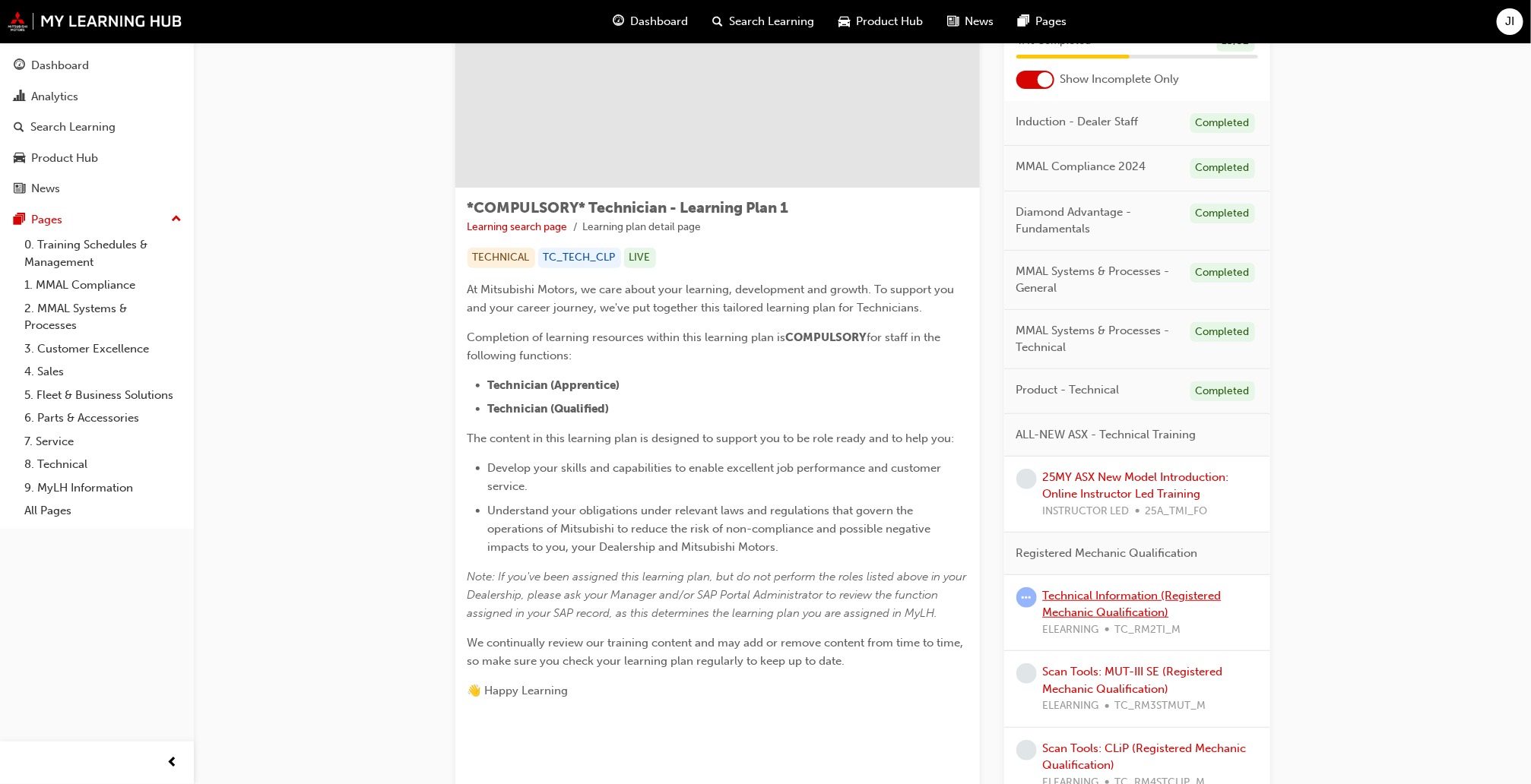
click at [1131, 600] on link "Technical Information (Registered Mechanic Qualification)" at bounding box center [1133, 605] width 179 height 31
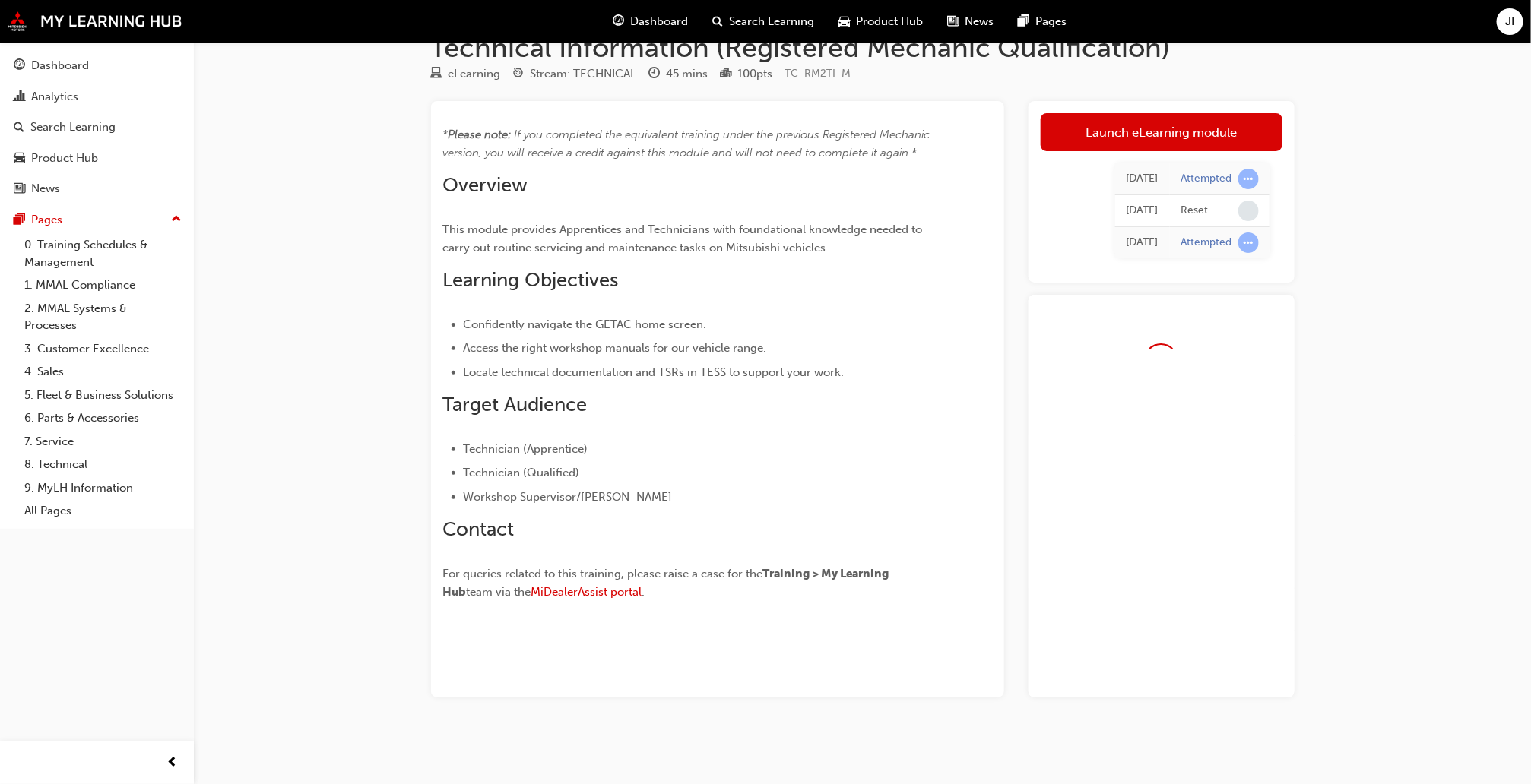
scroll to position [78, 0]
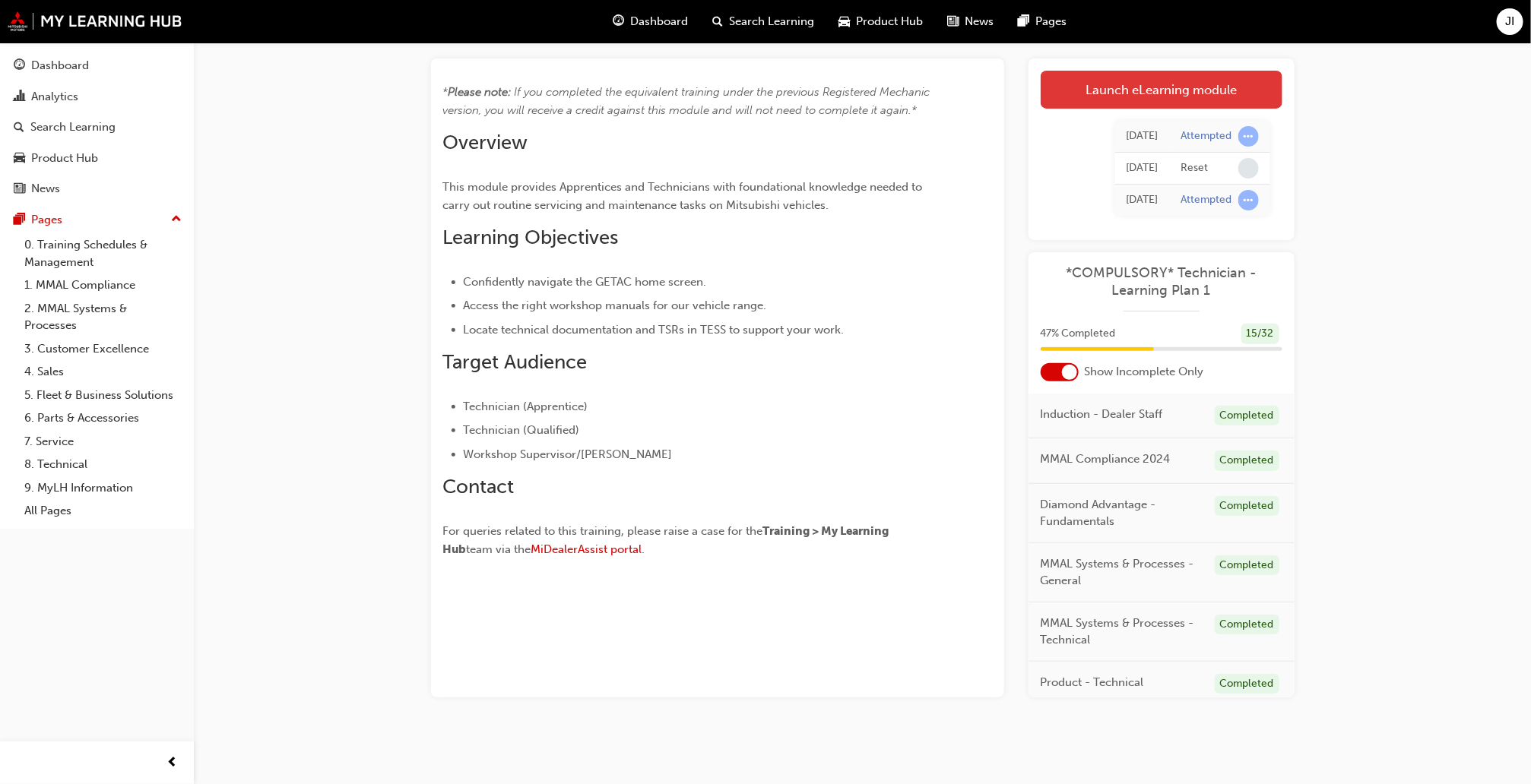
click at [1148, 89] on link "Launch eLearning module" at bounding box center [1162, 89] width 242 height 38
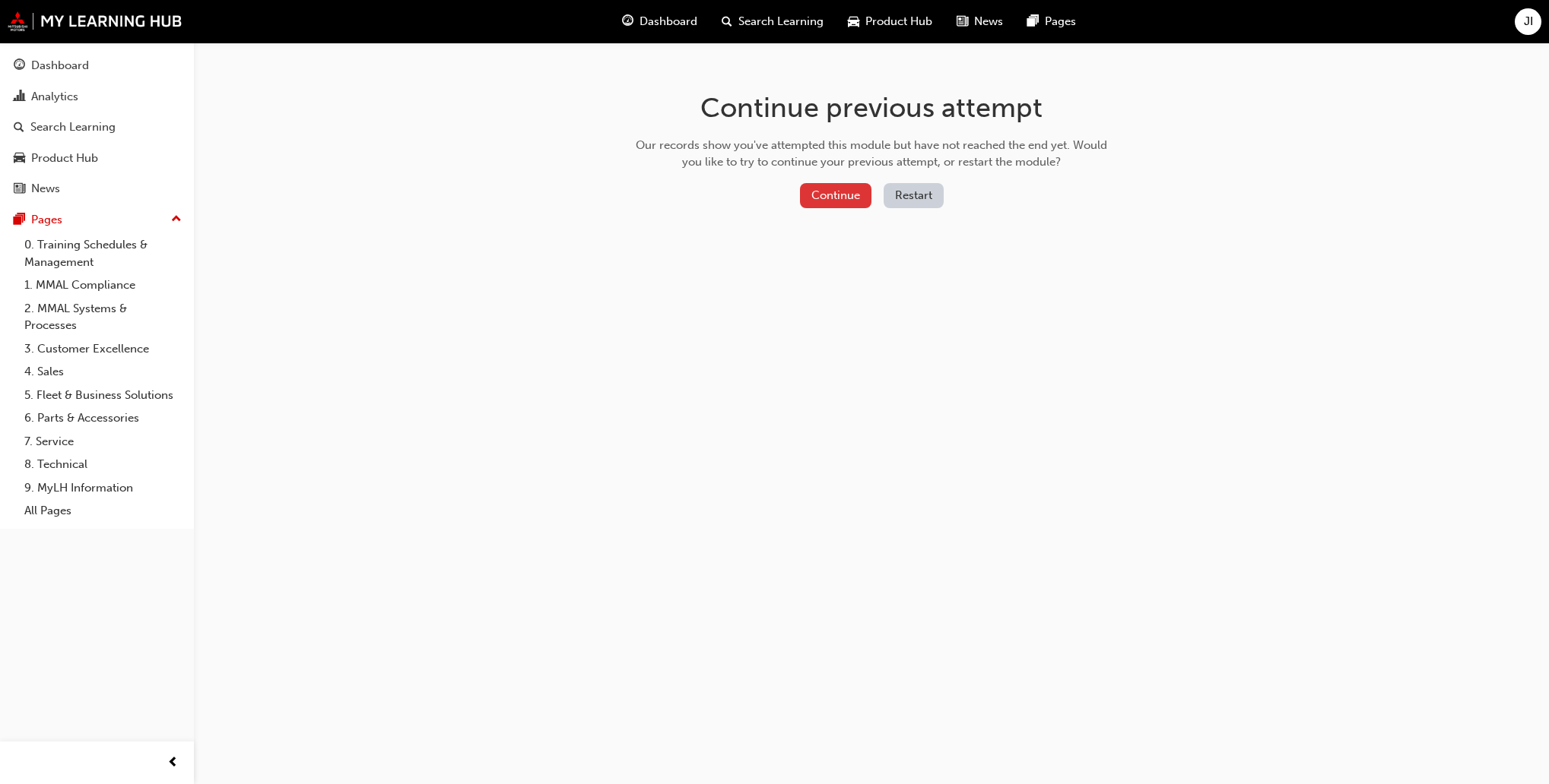
click at [856, 191] on button "Continue" at bounding box center [835, 195] width 71 height 25
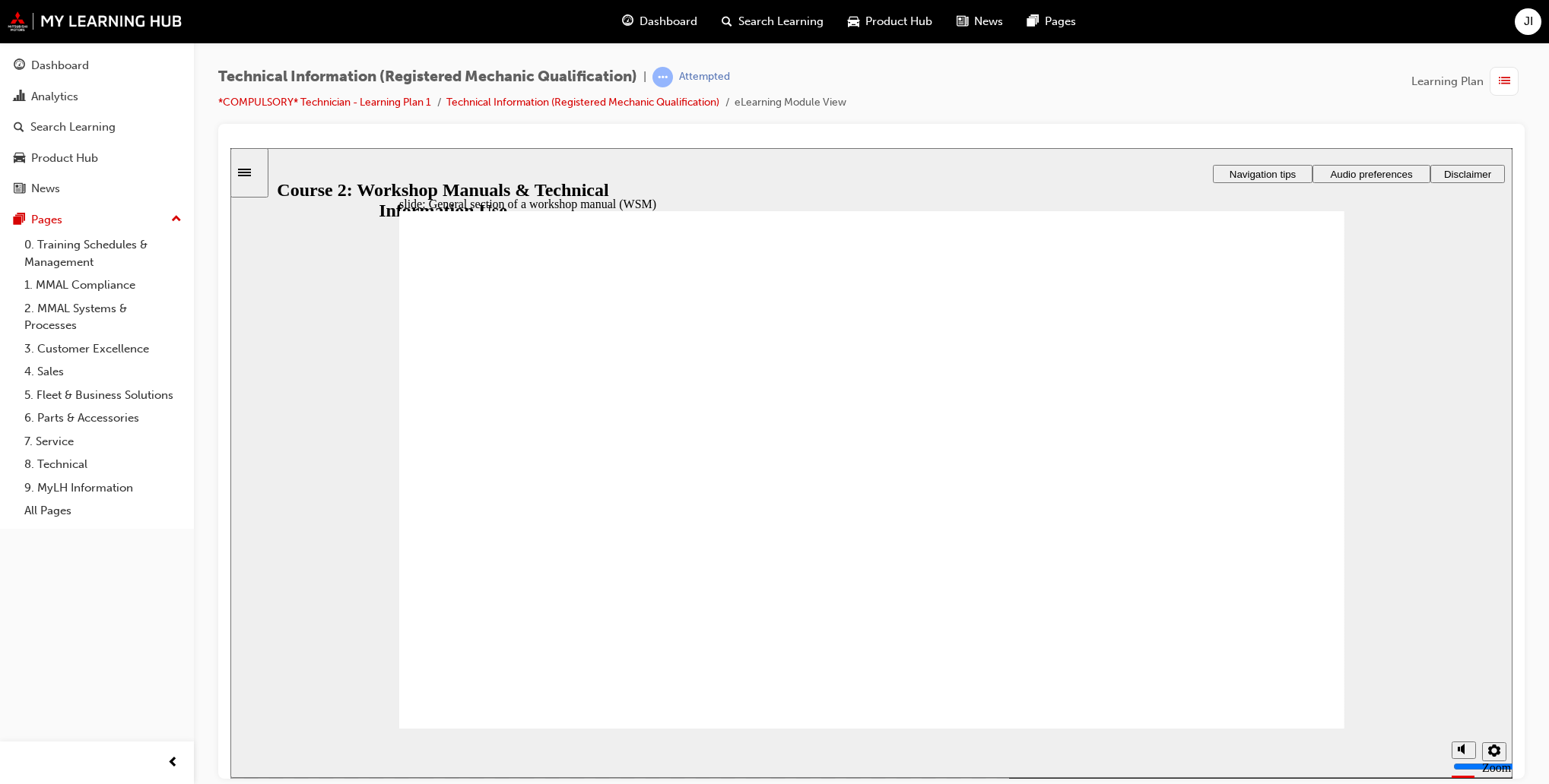
drag, startPoint x: 835, startPoint y: 596, endPoint x: 842, endPoint y: 403, distance: 193.1
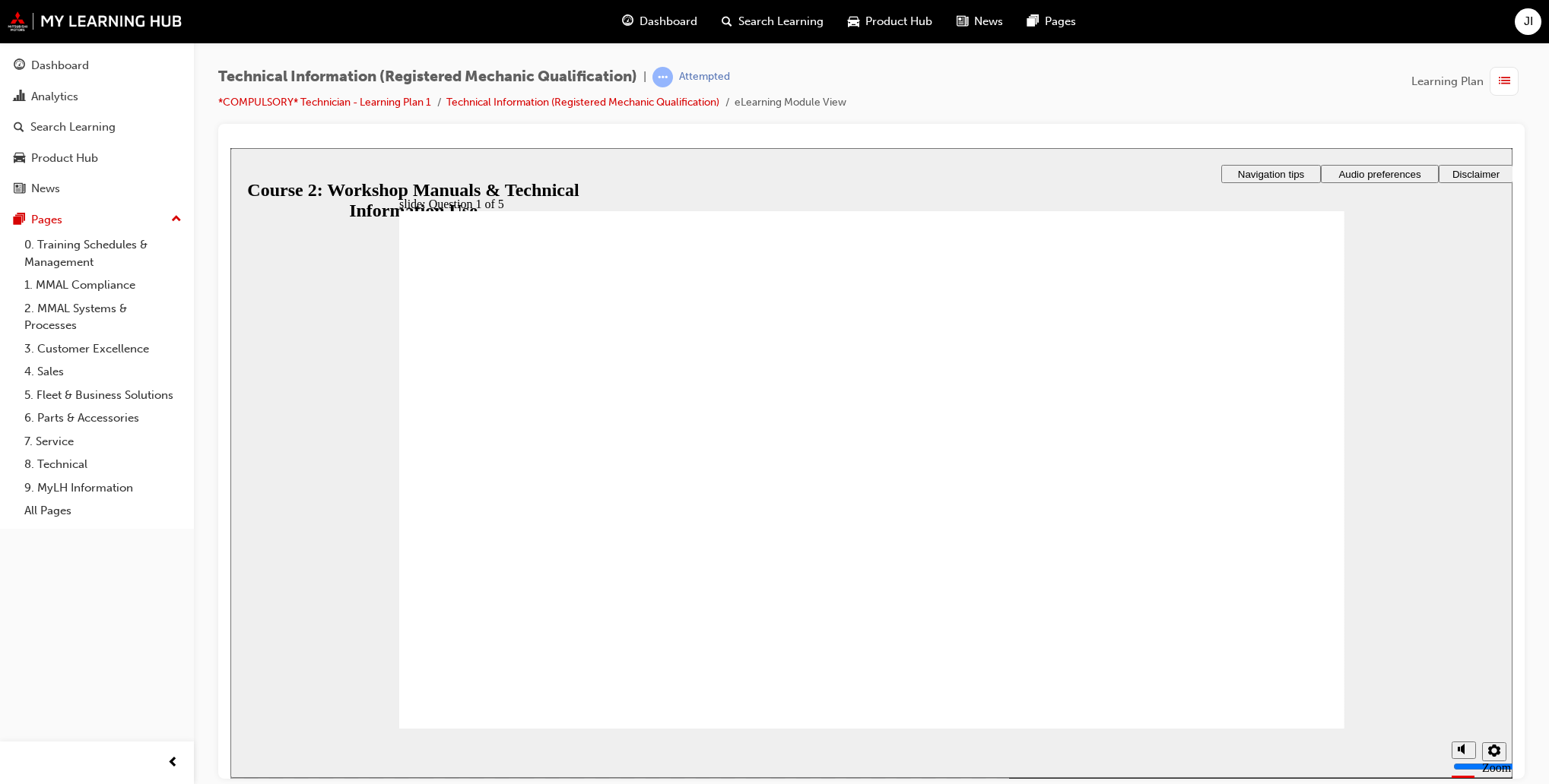
drag, startPoint x: 922, startPoint y: 619, endPoint x: 862, endPoint y: 579, distance: 72.1
drag, startPoint x: 862, startPoint y: 579, endPoint x: 779, endPoint y: 492, distance: 120.2
drag, startPoint x: 718, startPoint y: 618, endPoint x: 1123, endPoint y: 438, distance: 443.2
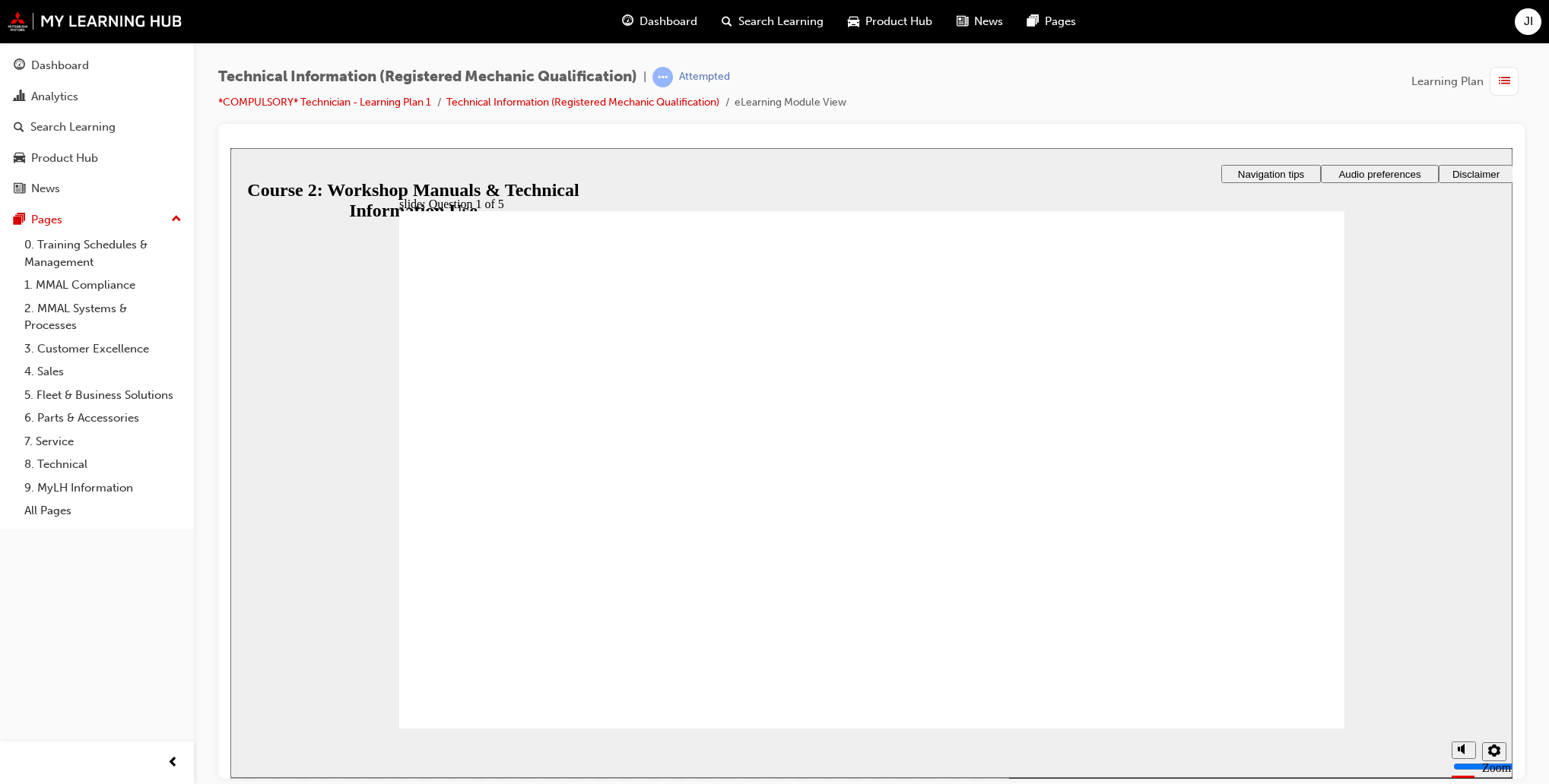
drag, startPoint x: 838, startPoint y: 493, endPoint x: 852, endPoint y: 503, distance: 17.2
drag, startPoint x: 849, startPoint y: 517, endPoint x: 1184, endPoint y: 519, distance: 335.0
drag, startPoint x: 1011, startPoint y: 584, endPoint x: 828, endPoint y: 480, distance: 210.5
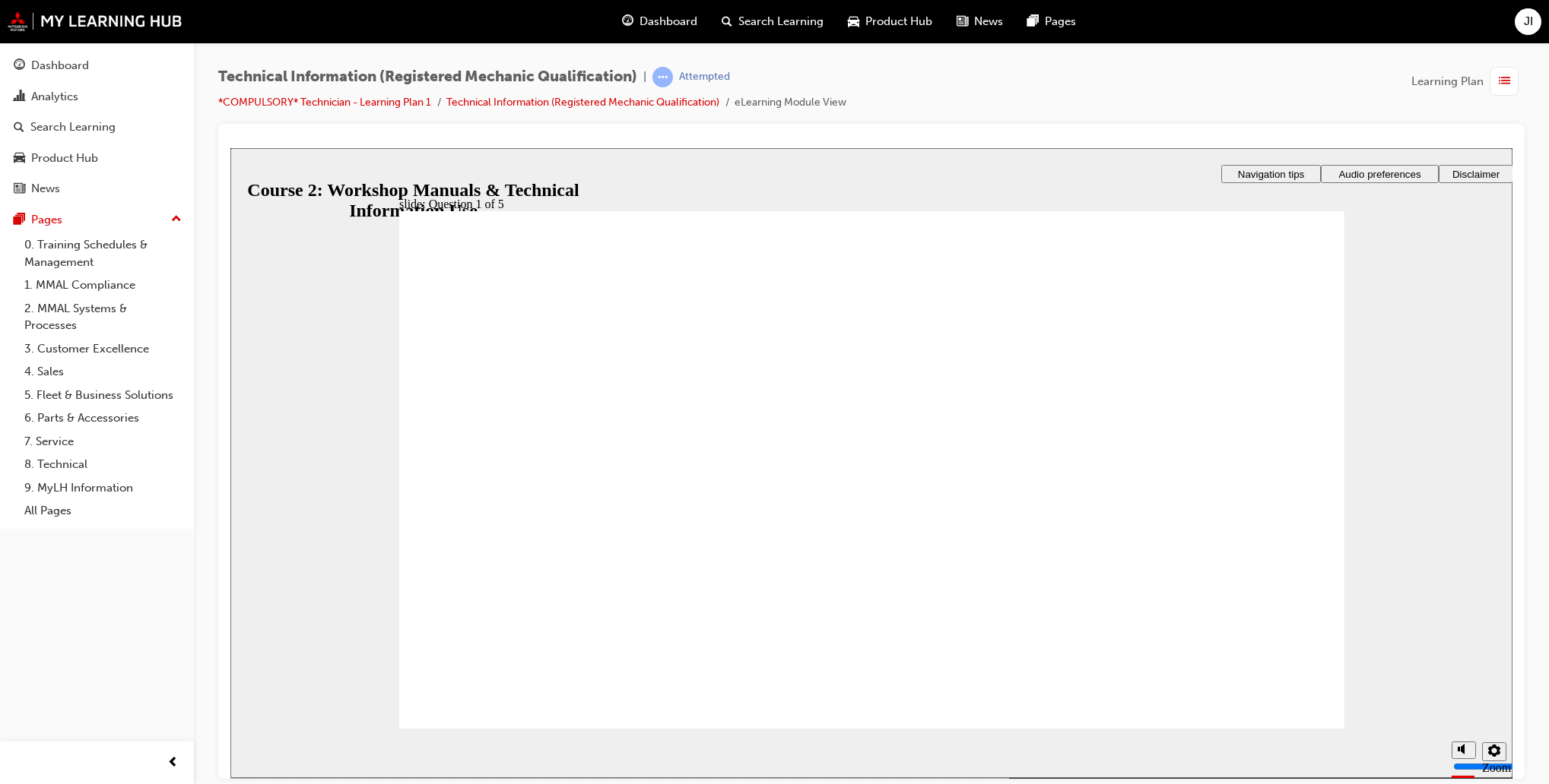
radio input "true"
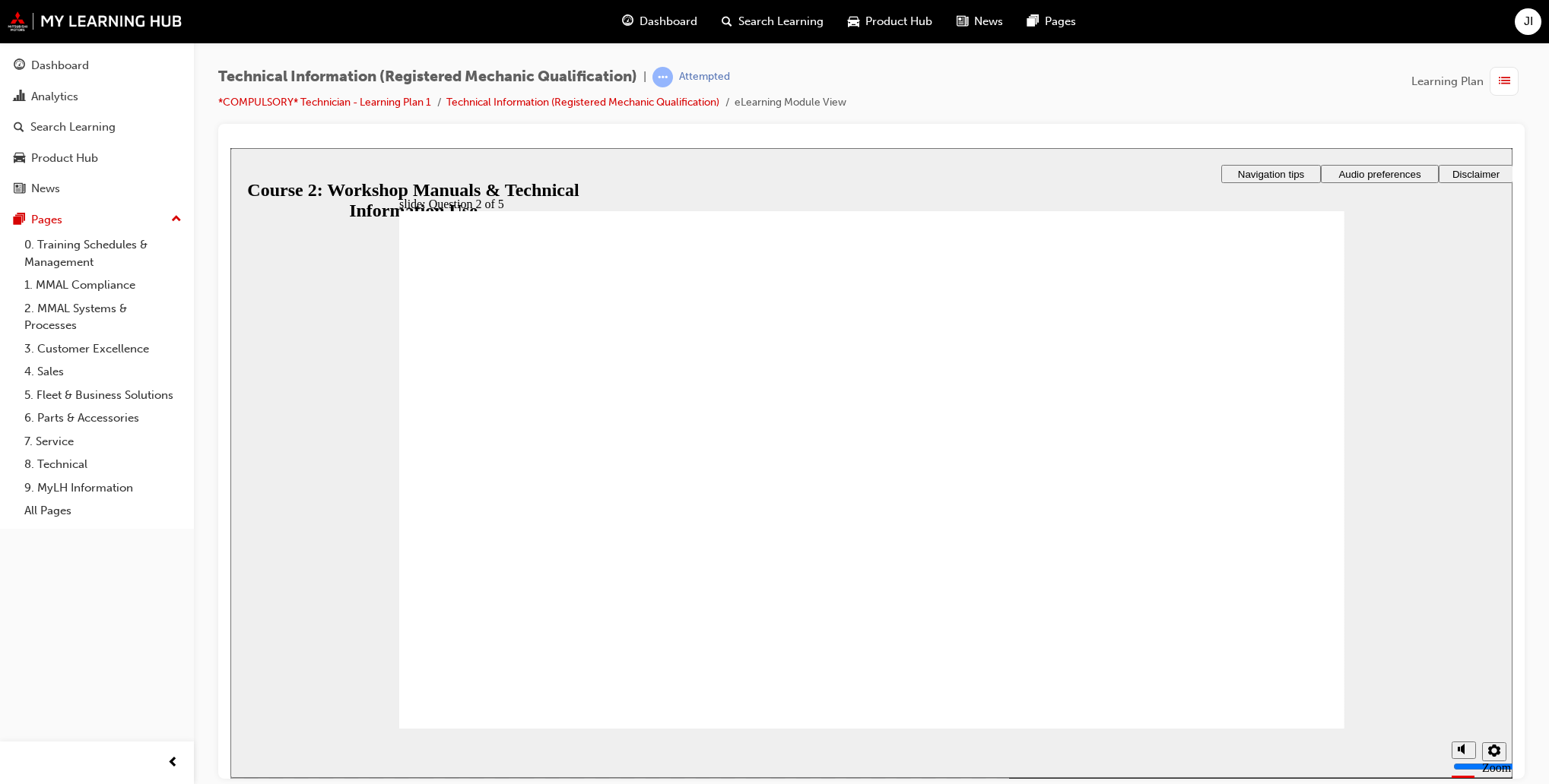
radio input "true"
drag, startPoint x: 802, startPoint y: 631, endPoint x: 852, endPoint y: 589, distance: 65.3
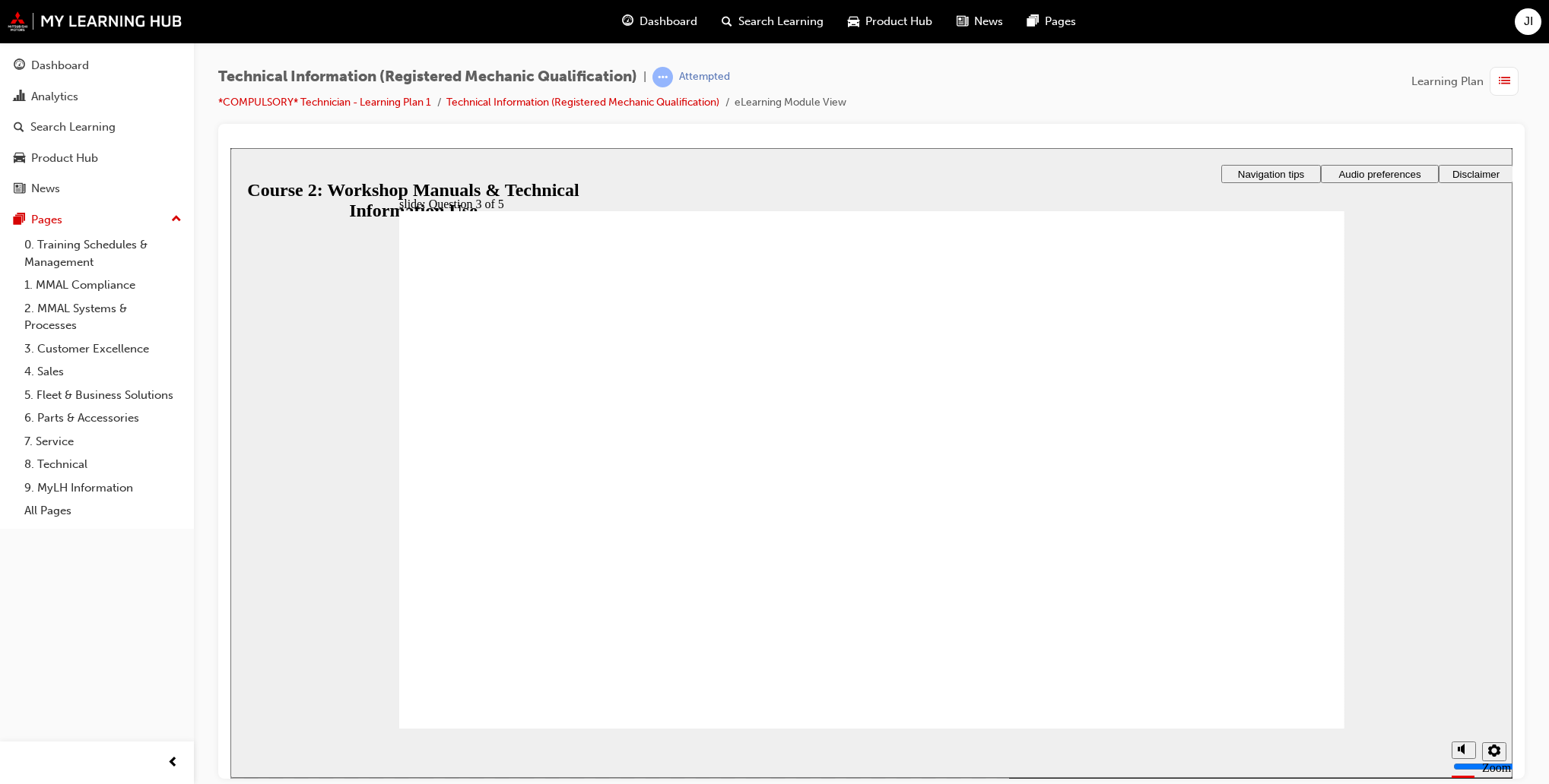
radio input "true"
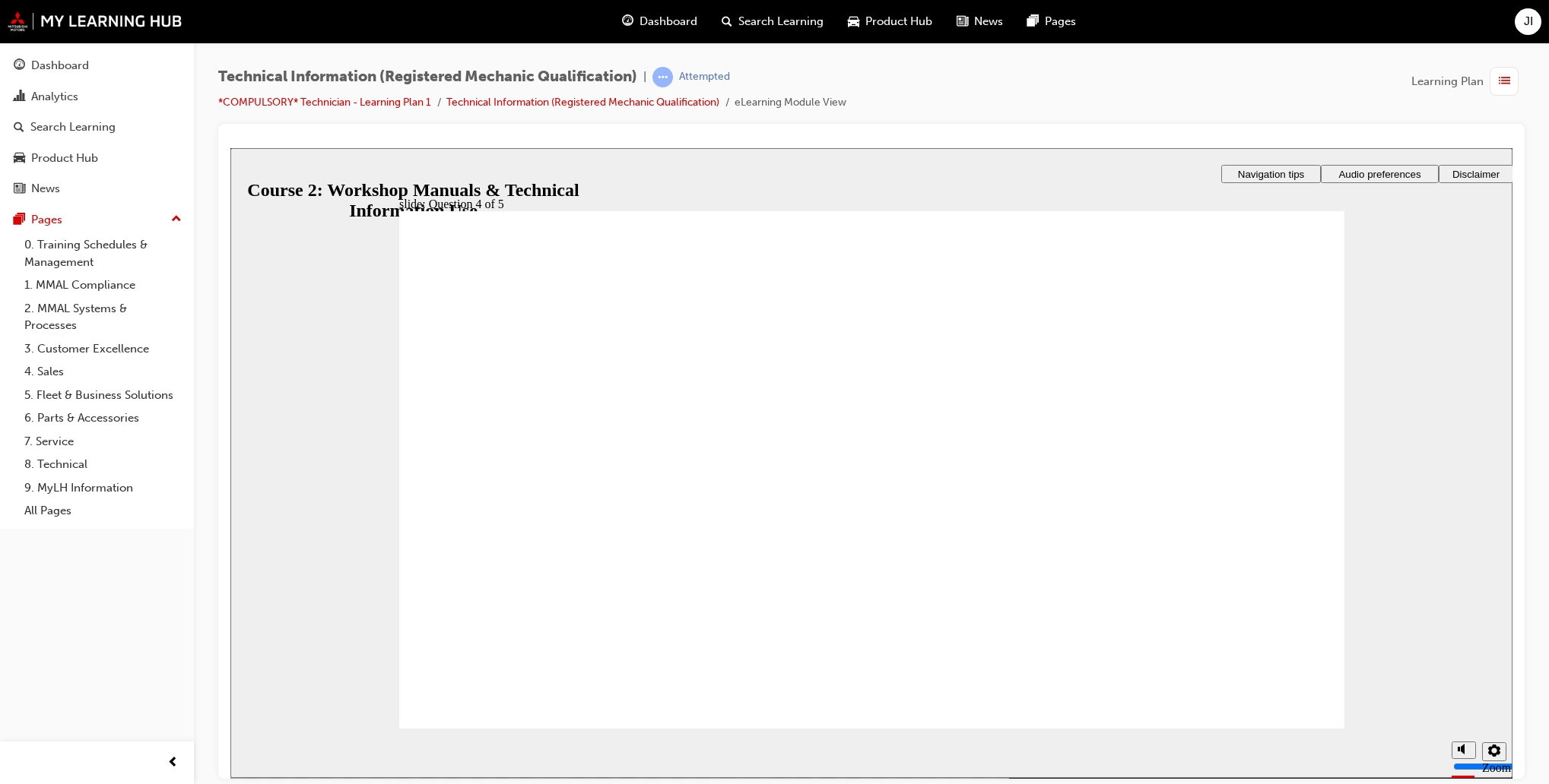
radio input "true"
